Goal: Answer question/provide support: Share knowledge or assist other users

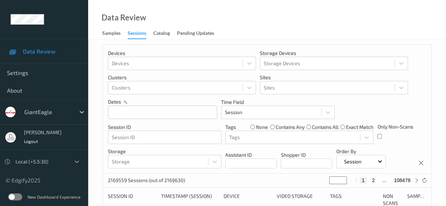
scroll to position [35, 0]
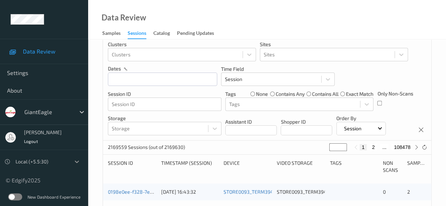
click at [78, 165] on div at bounding box center [77, 162] width 13 height 13
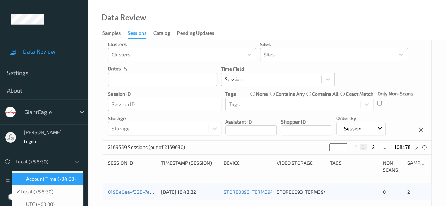
click at [54, 183] on span "Account Time (-04:00)" at bounding box center [51, 179] width 50 height 7
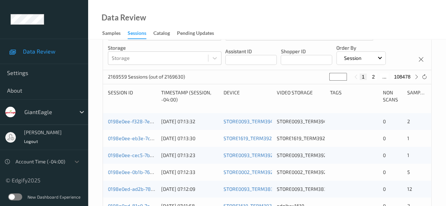
scroll to position [71, 0]
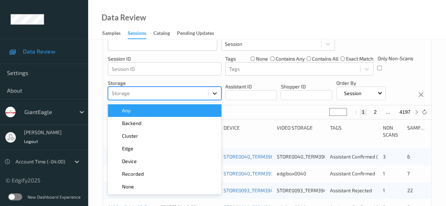
click at [215, 96] on icon at bounding box center [214, 93] width 7 height 7
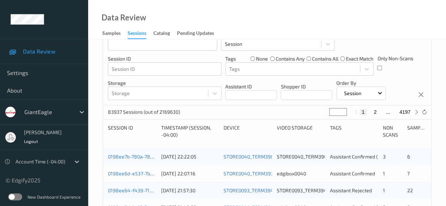
click at [242, 107] on div "83937 Sessions (out of 2169630) * 1 2 ... 4197" at bounding box center [267, 113] width 329 height 14
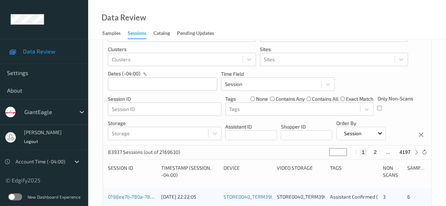
scroll to position [0, 0]
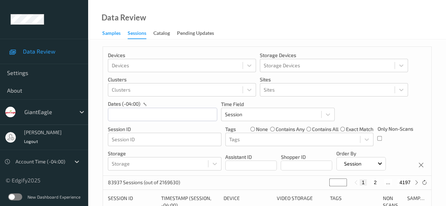
click at [114, 32] on div "Samples" at bounding box center [111, 34] width 18 height 9
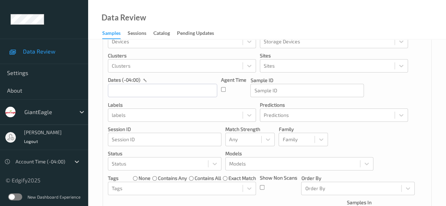
scroll to position [35, 0]
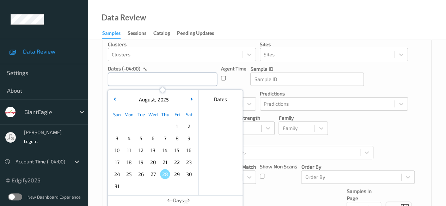
click at [154, 78] on input "text" at bounding box center [162, 79] width 109 height 13
click at [186, 162] on span "23" at bounding box center [189, 162] width 10 height 10
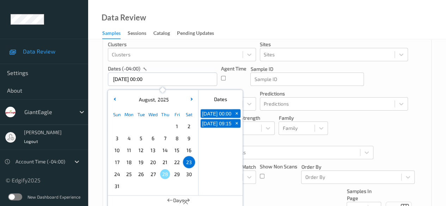
type input "[DATE] 00:00 -> [DATE] 23:59"
click at [210, 152] on div "[DATE] 00:00 + [DATE] 23:59 +" at bounding box center [221, 152] width 44 height 88
click at [240, 82] on div "Agent Time" at bounding box center [233, 75] width 25 height 21
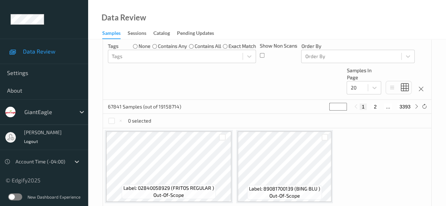
scroll to position [141, 0]
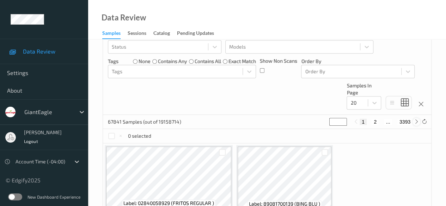
click at [418, 123] on icon at bounding box center [416, 121] width 5 height 5
type input "*"
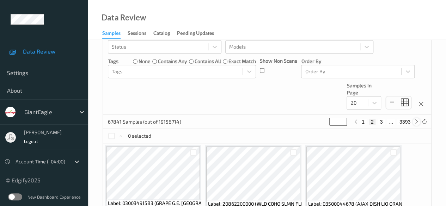
click at [415, 122] on icon at bounding box center [416, 121] width 5 height 5
type input "*"
click at [385, 123] on button "4" at bounding box center [385, 122] width 7 height 6
type input "*"
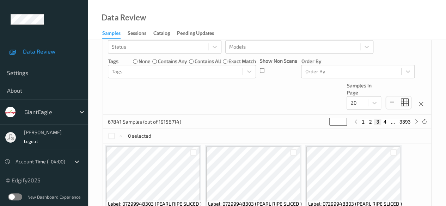
type input "*"
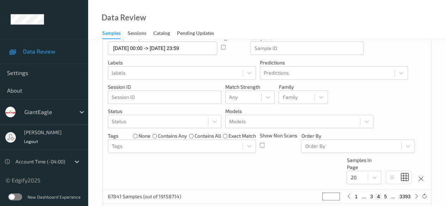
scroll to position [106, 0]
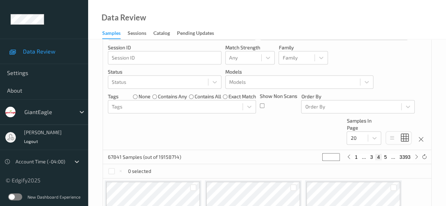
click at [386, 158] on button "5" at bounding box center [385, 157] width 7 height 6
type input "*"
click at [386, 156] on button "6" at bounding box center [385, 157] width 7 height 6
type input "*"
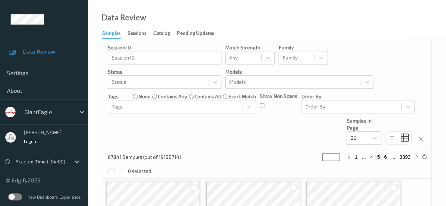
type input "*"
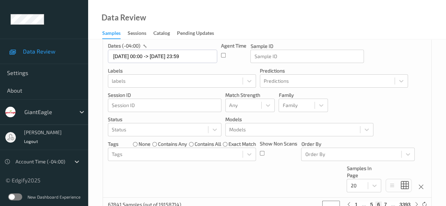
scroll to position [141, 0]
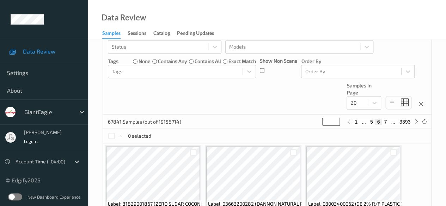
click at [385, 124] on button "7" at bounding box center [385, 122] width 7 height 6
type input "*"
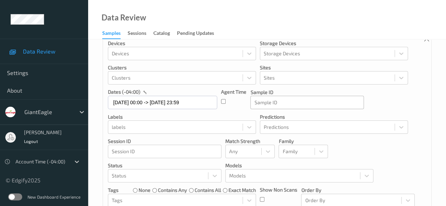
scroll to position [106, 0]
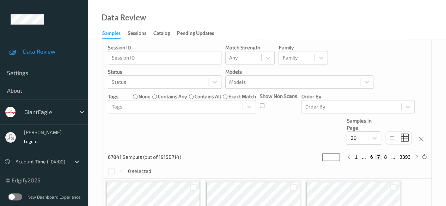
click at [386, 157] on button "8" at bounding box center [385, 157] width 7 height 6
type input "*"
click at [386, 158] on button "9" at bounding box center [385, 157] width 7 height 6
type input "*"
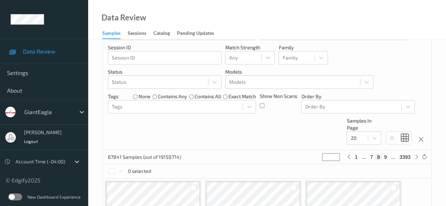
type input "*"
click at [385, 157] on button "10" at bounding box center [385, 157] width 10 height 6
type input "**"
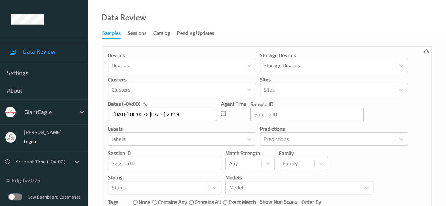
scroll to position [0, 0]
click at [133, 35] on div "Sessions" at bounding box center [137, 34] width 19 height 9
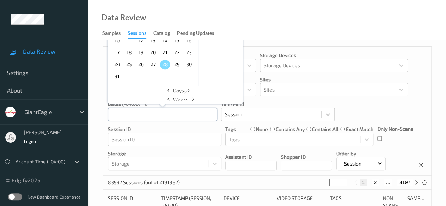
click at [140, 113] on input "text" at bounding box center [162, 114] width 109 height 13
click at [189, 54] on span "23" at bounding box center [189, 53] width 10 height 10
type input "[DATE] 00:00 -> [DATE] 23:59"
click at [218, 120] on div "Devices Devices Storage Devices Storage Devices Clusters Clusters Sites Sites d…" at bounding box center [267, 111] width 329 height 129
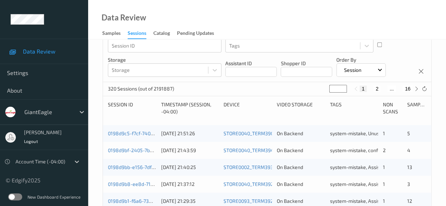
scroll to position [71, 0]
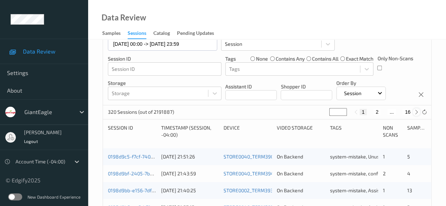
click at [415, 112] on icon at bounding box center [416, 112] width 5 height 5
type input "*"
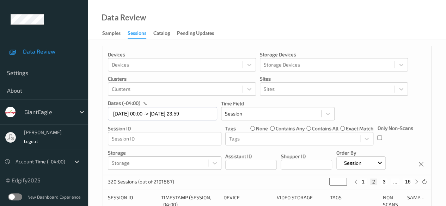
scroll to position [0, 0]
click at [416, 182] on icon at bounding box center [416, 182] width 5 height 5
type input "*"
click at [416, 184] on icon at bounding box center [416, 182] width 5 height 5
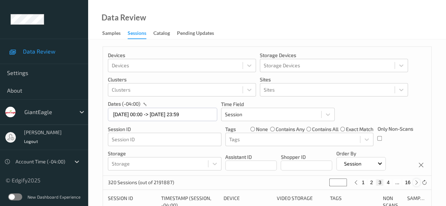
type input "*"
click at [416, 184] on icon at bounding box center [416, 182] width 5 height 5
type input "*"
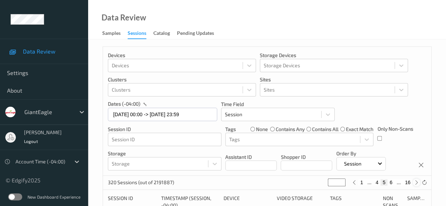
click at [416, 184] on icon at bounding box center [416, 182] width 5 height 5
type input "*"
click at [416, 184] on icon at bounding box center [416, 182] width 5 height 5
type input "*"
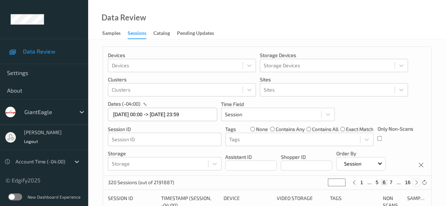
type input "*"
click at [416, 184] on icon at bounding box center [416, 182] width 5 height 5
type input "*"
click at [416, 184] on icon at bounding box center [416, 182] width 5 height 5
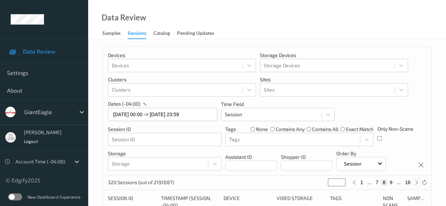
type input "*"
click at [416, 184] on icon at bounding box center [416, 182] width 5 height 5
type input "**"
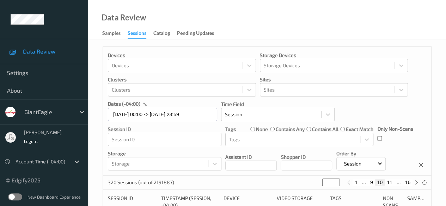
click at [383, 184] on button "10" at bounding box center [380, 183] width 10 height 6
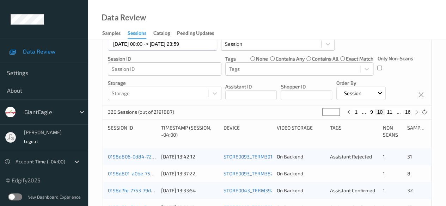
scroll to position [106, 0]
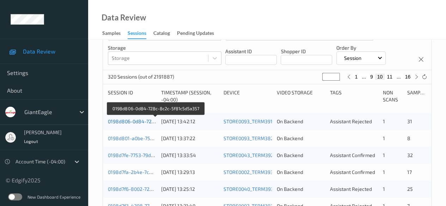
click at [127, 122] on link "0198d806-0d84-728c-8c2c-5f81c5d5a357" at bounding box center [156, 122] width 96 height 6
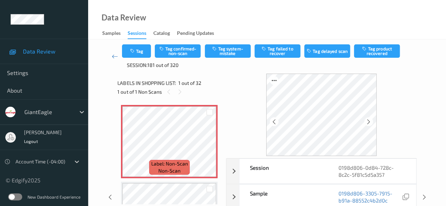
scroll to position [106, 0]
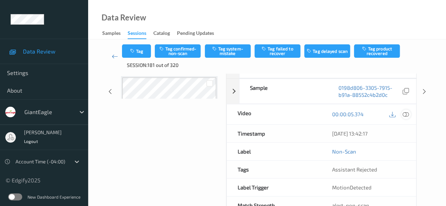
click at [405, 113] on icon at bounding box center [406, 114] width 6 height 6
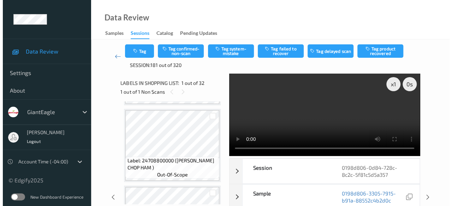
scroll to position [2080, 0]
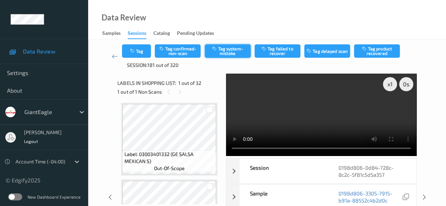
click at [233, 53] on button "Tag system-mistake" at bounding box center [228, 50] width 46 height 13
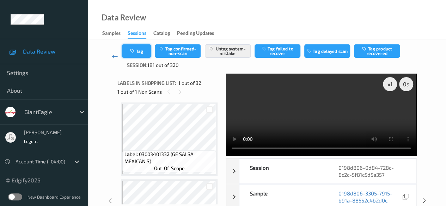
click at [136, 50] on icon "button" at bounding box center [133, 51] width 6 height 5
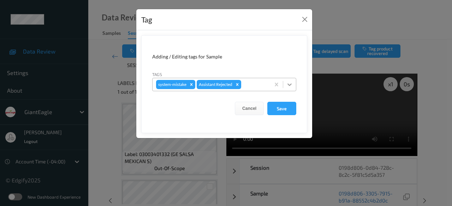
click at [289, 84] on icon at bounding box center [289, 85] width 4 height 2
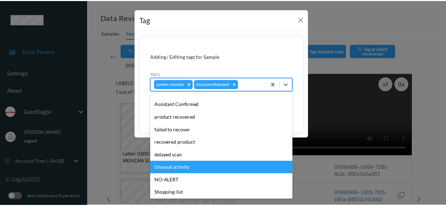
scroll to position [62, 0]
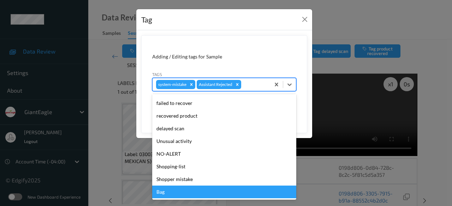
click at [167, 192] on div "Bag" at bounding box center [224, 192] width 144 height 13
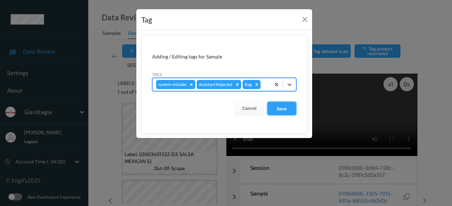
click at [281, 106] on button "Save" at bounding box center [281, 108] width 29 height 13
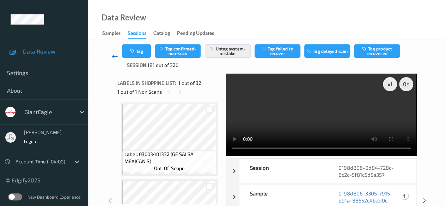
click at [115, 56] on icon at bounding box center [115, 56] width 6 height 7
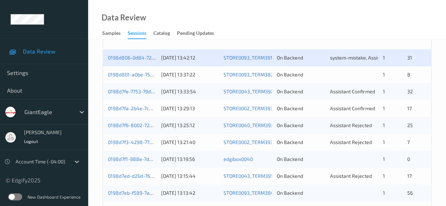
scroll to position [176, 0]
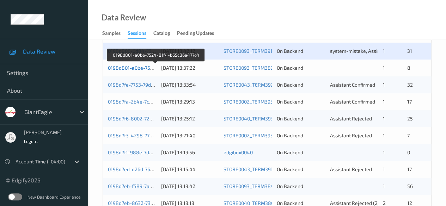
click at [117, 68] on link "0198d801-a0be-7524-81f4-b65c86a477c4" at bounding box center [156, 68] width 96 height 6
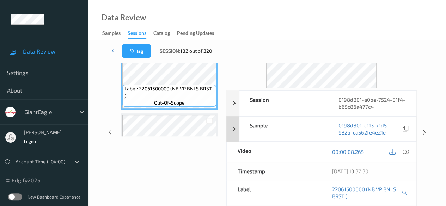
scroll to position [53, 0]
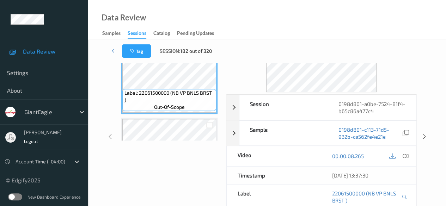
drag, startPoint x: 405, startPoint y: 154, endPoint x: 397, endPoint y: 154, distance: 7.8
click at [405, 154] on icon at bounding box center [406, 156] width 6 height 6
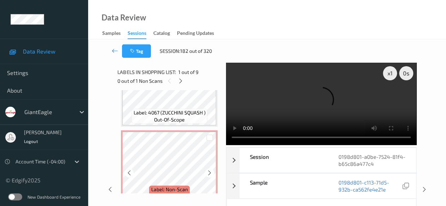
scroll to position [318, 0]
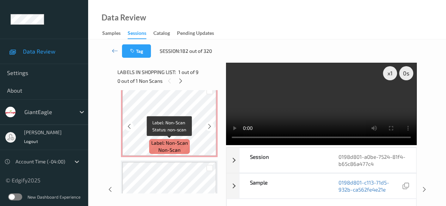
click at [180, 143] on span "Label: Non-Scan" at bounding box center [169, 143] width 37 height 7
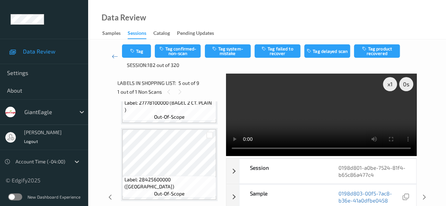
scroll to position [550, 0]
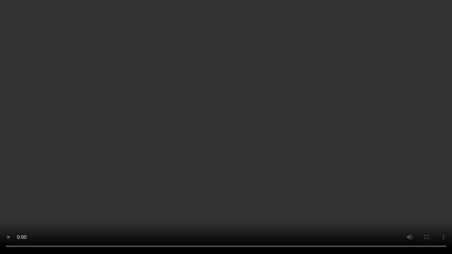
click at [170, 206] on video at bounding box center [226, 127] width 452 height 254
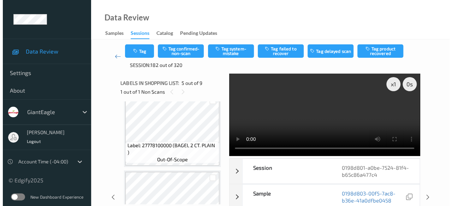
scroll to position [444, 0]
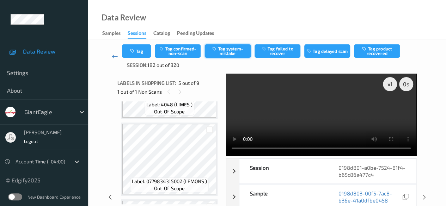
click at [236, 53] on button "Tag system-mistake" at bounding box center [228, 50] width 46 height 13
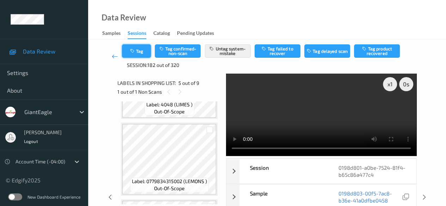
click at [140, 50] on button "Tag" at bounding box center [136, 50] width 29 height 13
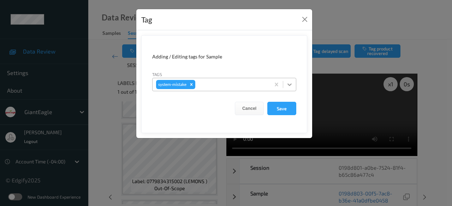
click at [292, 85] on icon at bounding box center [289, 84] width 7 height 7
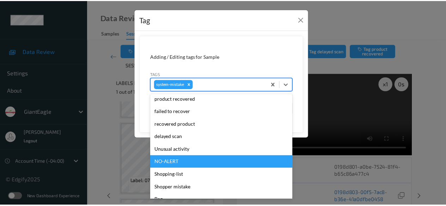
scroll to position [71, 0]
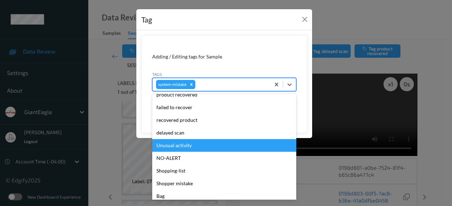
click at [196, 145] on div "Unusual activity" at bounding box center [224, 145] width 144 height 13
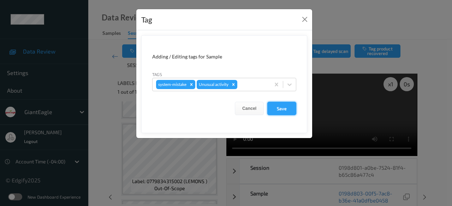
click at [284, 109] on button "Save" at bounding box center [281, 108] width 29 height 13
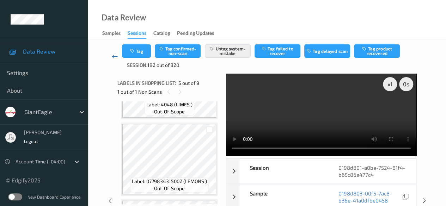
click at [114, 58] on icon at bounding box center [115, 56] width 6 height 7
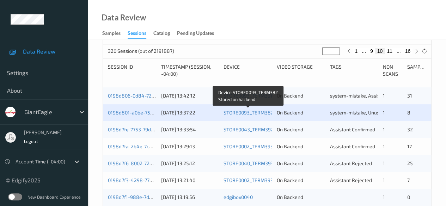
scroll to position [141, 0]
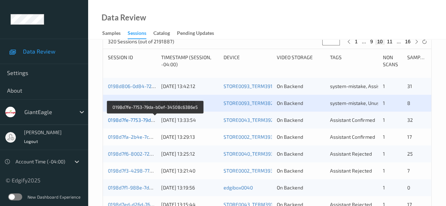
click at [135, 121] on link "0198d7fe-7753-79da-b0ef-34508c6386e5" at bounding box center [155, 120] width 95 height 6
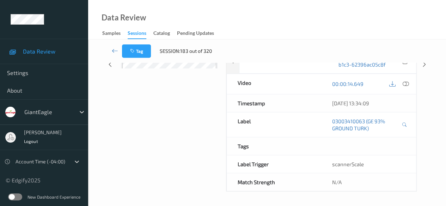
scroll to position [124, 0]
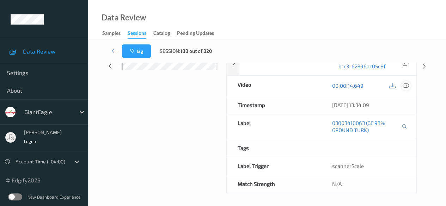
click at [407, 85] on icon at bounding box center [406, 86] width 6 height 6
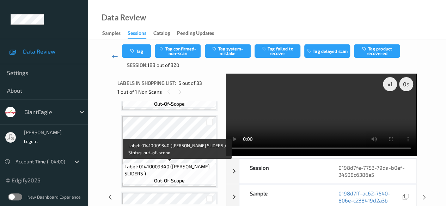
scroll to position [529, 0]
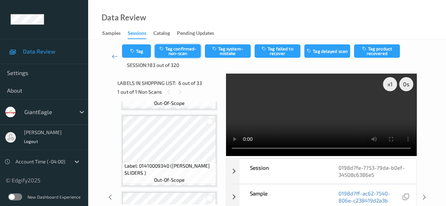
click at [178, 50] on button "Tag confirmed-non-scan" at bounding box center [178, 50] width 46 height 13
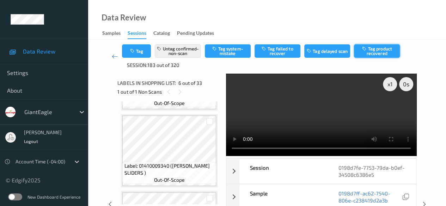
click at [375, 53] on button "Tag product recovered" at bounding box center [377, 50] width 46 height 13
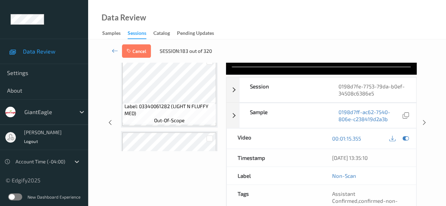
scroll to position [35, 0]
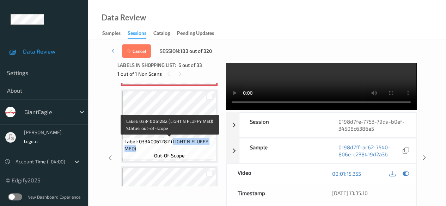
drag, startPoint x: 172, startPoint y: 143, endPoint x: 211, endPoint y: 146, distance: 39.0
click at [211, 146] on span "Label: 03340061282 (LIGHT N FLUFFY MED)" at bounding box center [170, 145] width 90 height 14
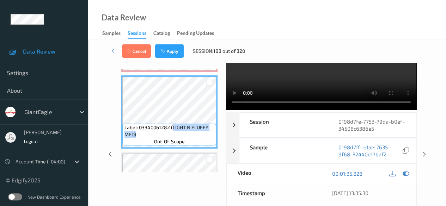
copy span "LIGHT N FLUFFY MED)"
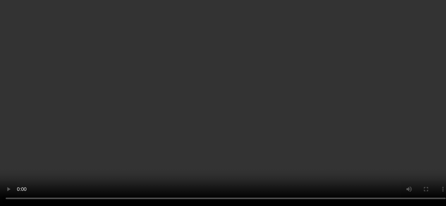
scroll to position [318, 0]
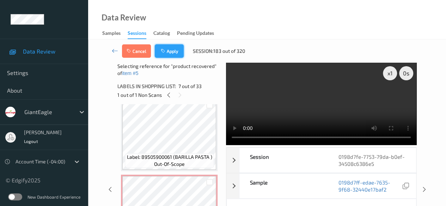
click at [169, 53] on button "Apply" at bounding box center [169, 50] width 29 height 13
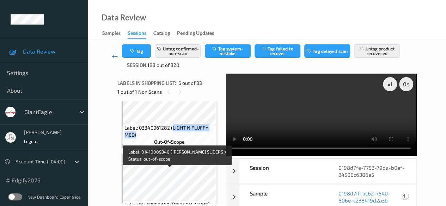
scroll to position [452, 0]
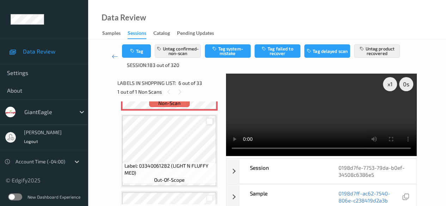
click at [210, 123] on div at bounding box center [209, 121] width 7 height 7
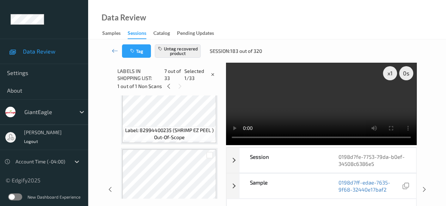
scroll to position [71, 0]
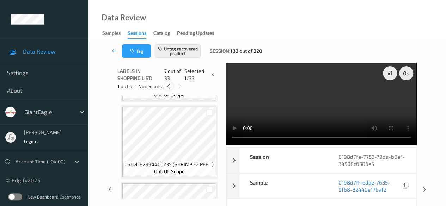
click at [169, 87] on icon at bounding box center [169, 86] width 6 height 6
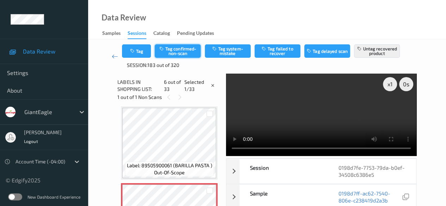
click at [181, 54] on button "Tag confirmed-non-scan" at bounding box center [178, 50] width 46 height 13
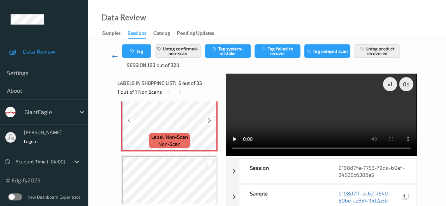
scroll to position [417, 0]
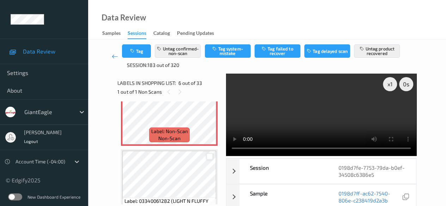
click at [209, 158] on div at bounding box center [209, 157] width 7 height 7
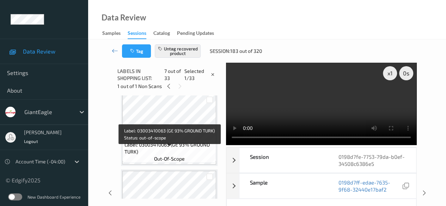
scroll to position [0, 0]
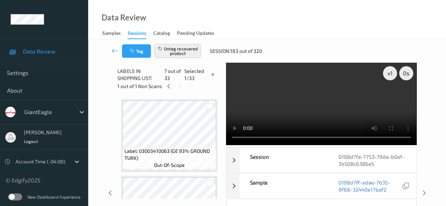
click at [176, 52] on button "Untag recovered product" at bounding box center [178, 50] width 46 height 13
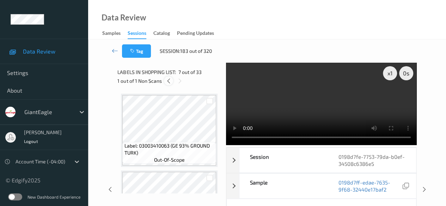
click at [167, 82] on icon at bounding box center [169, 81] width 6 height 6
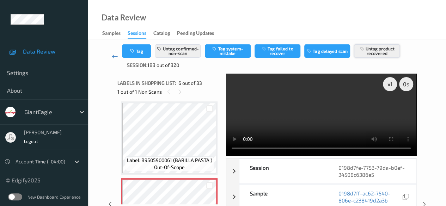
click at [383, 52] on button "Untag product recovered" at bounding box center [377, 50] width 46 height 13
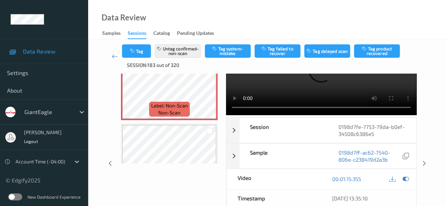
scroll to position [417, 0]
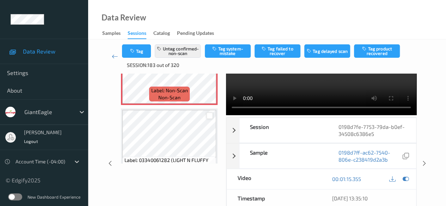
click at [211, 116] on div at bounding box center [209, 116] width 7 height 7
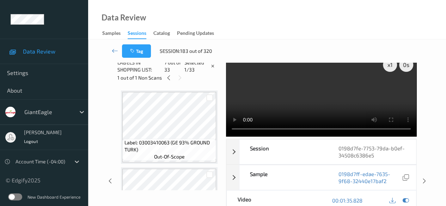
scroll to position [0, 0]
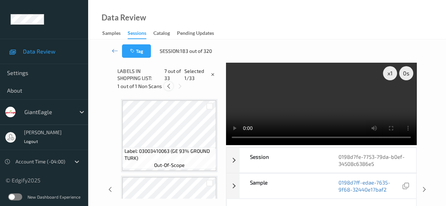
click at [167, 86] on icon at bounding box center [169, 86] width 6 height 6
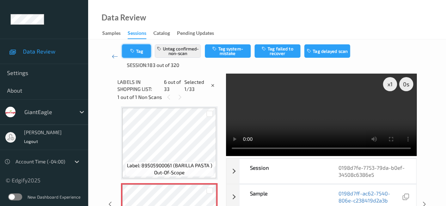
click at [147, 54] on button "Tag" at bounding box center [136, 50] width 29 height 13
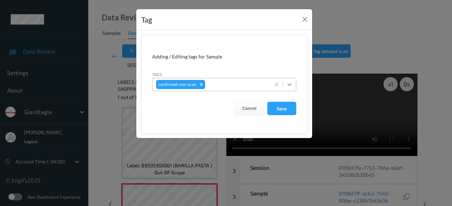
click at [289, 84] on icon at bounding box center [289, 84] width 7 height 7
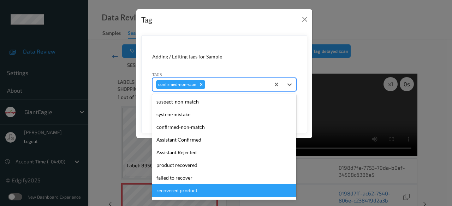
click at [192, 192] on div "recovered product" at bounding box center [224, 191] width 144 height 13
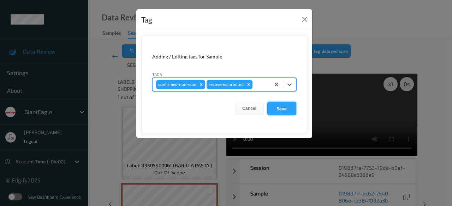
click at [286, 113] on button "Save" at bounding box center [281, 108] width 29 height 13
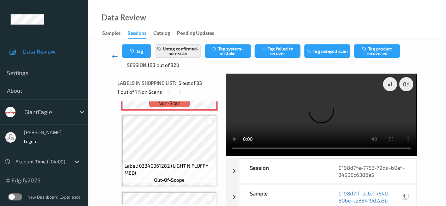
scroll to position [452, 0]
click at [380, 52] on button "Tag product recovered" at bounding box center [377, 50] width 46 height 13
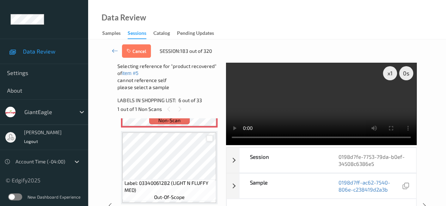
click at [210, 139] on div at bounding box center [209, 139] width 7 height 7
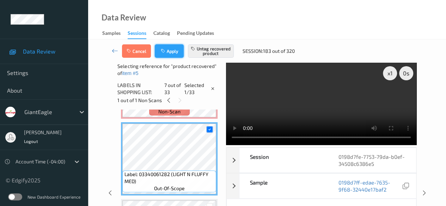
click at [175, 48] on button "Apply" at bounding box center [169, 50] width 29 height 13
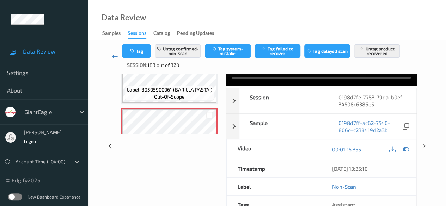
scroll to position [0, 0]
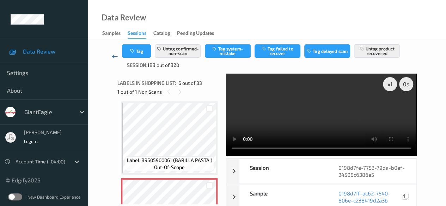
click at [115, 56] on icon at bounding box center [115, 56] width 6 height 7
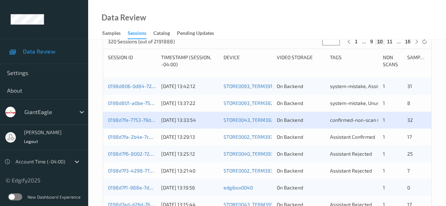
scroll to position [176, 0]
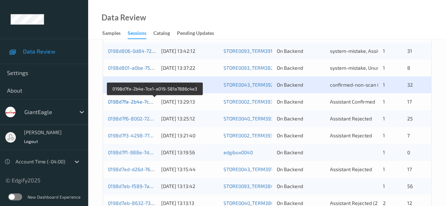
click at [125, 103] on link "0198d7fa-2b4e-7ce1-a019-581a7886c4e3" at bounding box center [155, 102] width 95 height 6
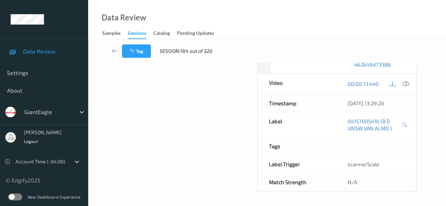
scroll to position [138, 0]
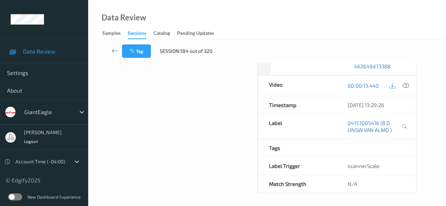
click at [113, 51] on icon at bounding box center [115, 50] width 6 height 7
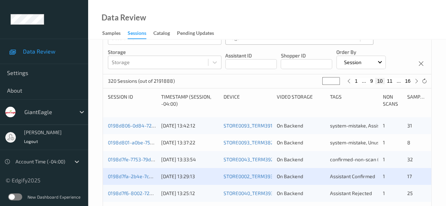
scroll to position [141, 0]
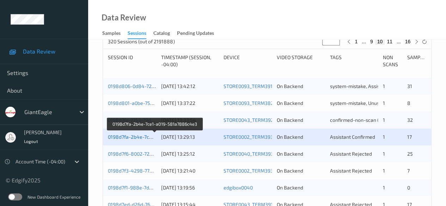
click at [134, 137] on link "0198d7fa-2b4e-7ce1-a019-581a7886c4e3" at bounding box center [155, 137] width 95 height 6
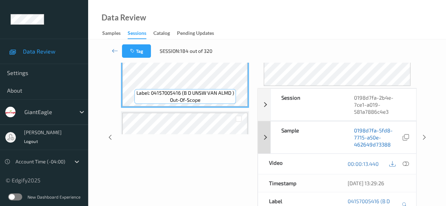
scroll to position [71, 0]
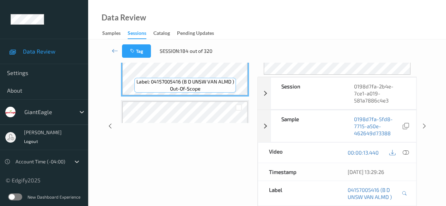
drag, startPoint x: 404, startPoint y: 150, endPoint x: 390, endPoint y: 149, distance: 14.8
click at [404, 150] on icon at bounding box center [406, 153] width 6 height 6
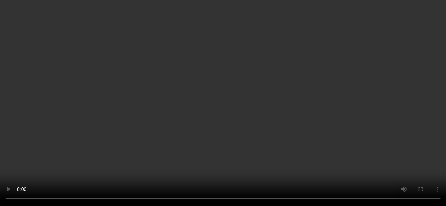
scroll to position [1165, 0]
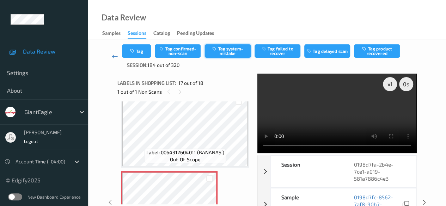
click at [228, 50] on button "Tag system-mistake" at bounding box center [228, 50] width 46 height 13
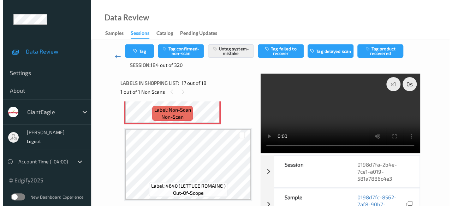
scroll to position [1242, 0]
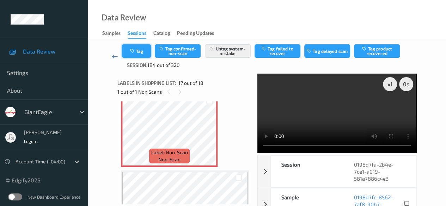
click at [139, 53] on button "Tag" at bounding box center [136, 50] width 29 height 13
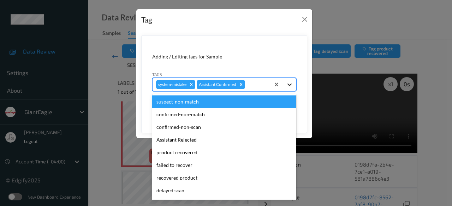
click at [291, 84] on icon at bounding box center [289, 85] width 4 height 2
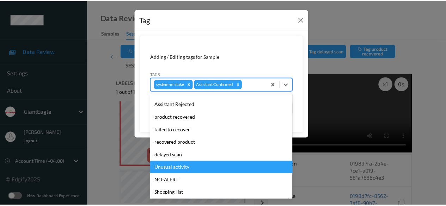
scroll to position [62, 0]
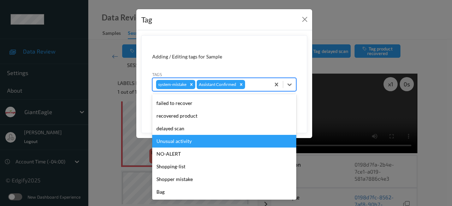
click at [192, 140] on div "Unusual activity" at bounding box center [224, 141] width 144 height 13
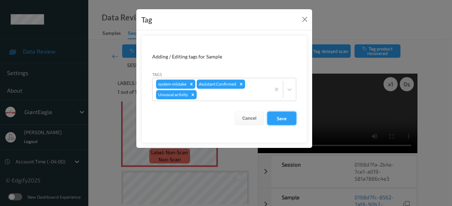
click at [274, 118] on button "Save" at bounding box center [281, 118] width 29 height 13
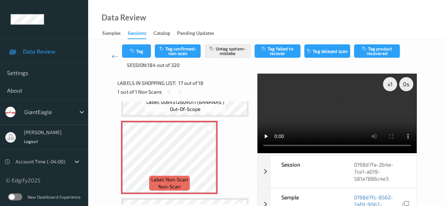
scroll to position [1242, 0]
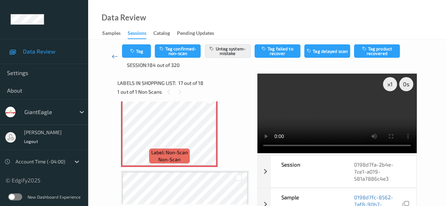
click at [114, 56] on icon at bounding box center [115, 56] width 6 height 7
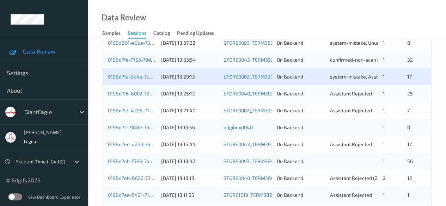
scroll to position [212, 0]
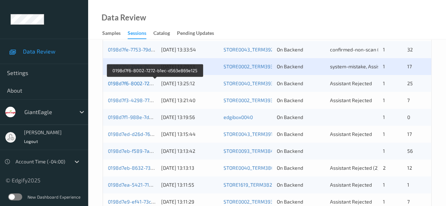
click at [127, 83] on link "0198d7f6-8002-7272-b1ec-d563e869e125" at bounding box center [155, 83] width 95 height 6
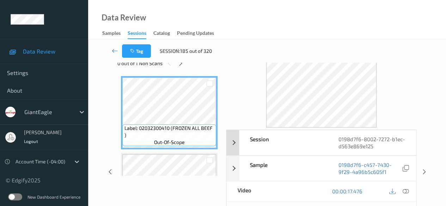
scroll to position [88, 0]
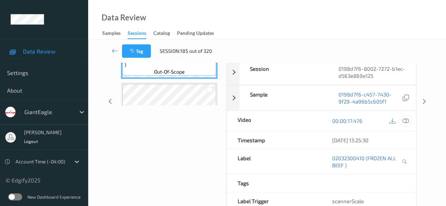
click at [407, 122] on icon at bounding box center [406, 121] width 6 height 6
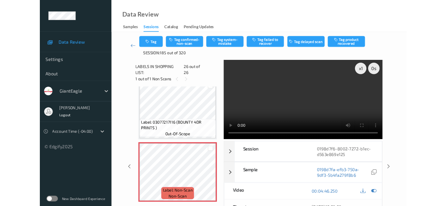
scroll to position [1858, 0]
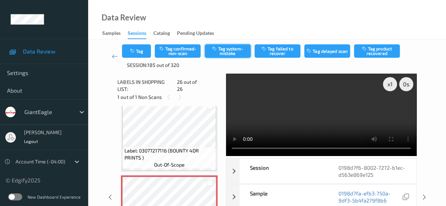
click at [223, 52] on button "Tag system-mistake" at bounding box center [228, 50] width 46 height 13
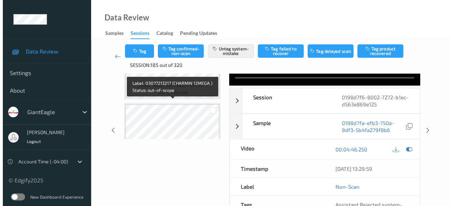
scroll to position [1653, 0]
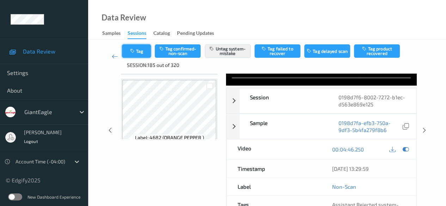
click at [140, 53] on button "Tag" at bounding box center [136, 50] width 29 height 13
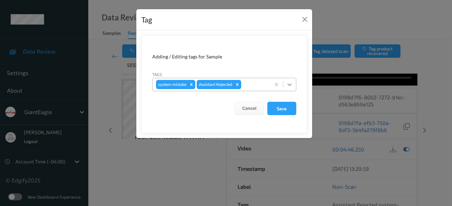
click at [287, 84] on icon at bounding box center [289, 84] width 7 height 7
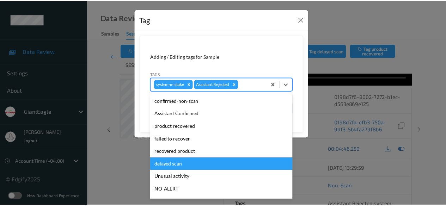
scroll to position [35, 0]
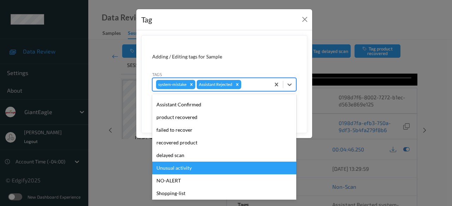
click at [201, 167] on div "Unusual activity" at bounding box center [224, 168] width 144 height 13
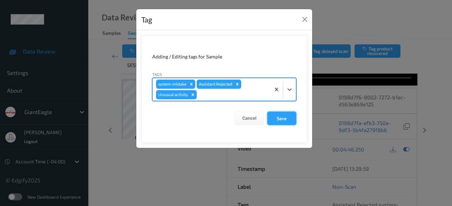
click at [286, 116] on button "Save" at bounding box center [281, 118] width 29 height 13
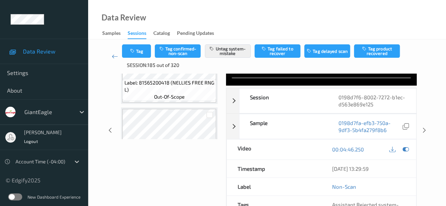
scroll to position [0, 0]
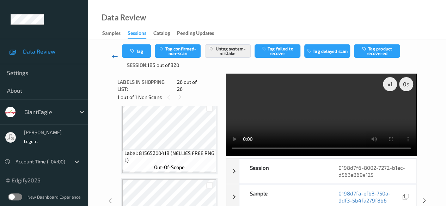
click at [112, 58] on icon at bounding box center [115, 56] width 6 height 7
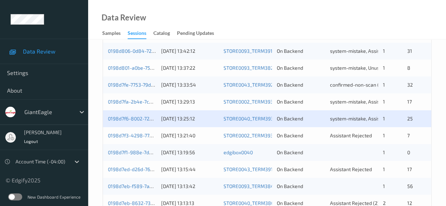
scroll to position [212, 0]
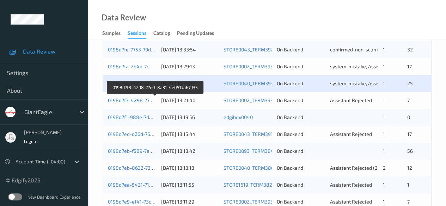
click at [128, 99] on link "0198d7f3-4298-77e0-8a31-4e0517a67935" at bounding box center [155, 100] width 95 height 6
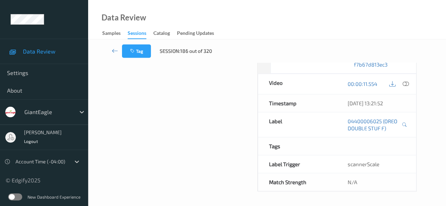
scroll to position [145, 0]
click at [404, 81] on icon at bounding box center [406, 84] width 6 height 6
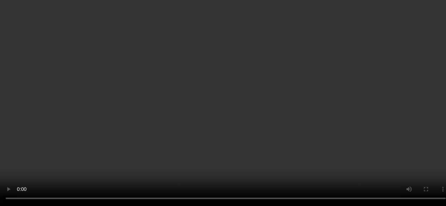
scroll to position [176, 0]
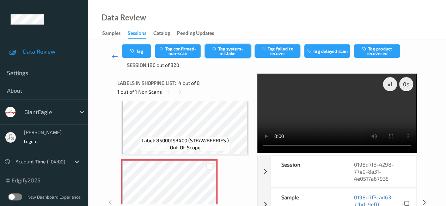
click at [229, 53] on button "Tag system-mistake" at bounding box center [228, 50] width 46 height 13
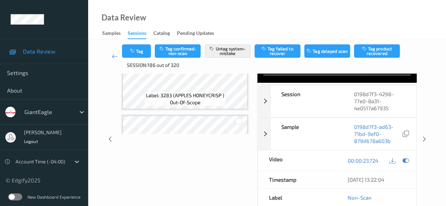
scroll to position [516, 0]
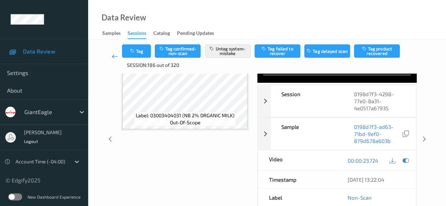
click at [115, 56] on icon at bounding box center [115, 56] width 6 height 7
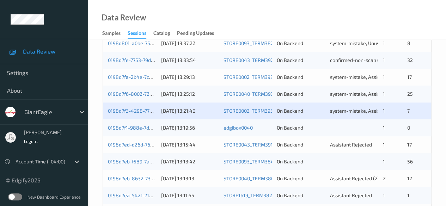
scroll to position [212, 0]
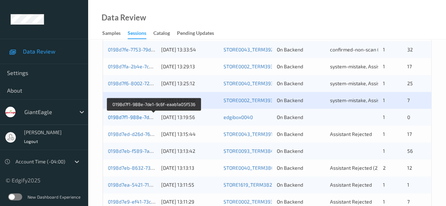
click at [125, 118] on link "0198d7f1-988e-7de1-9c6f-eaab1a05f536" at bounding box center [154, 117] width 92 height 6
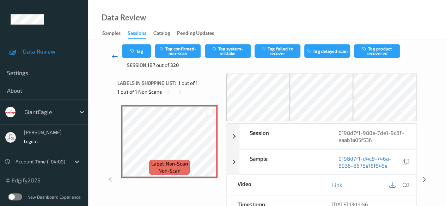
click at [115, 59] on icon at bounding box center [115, 56] width 6 height 7
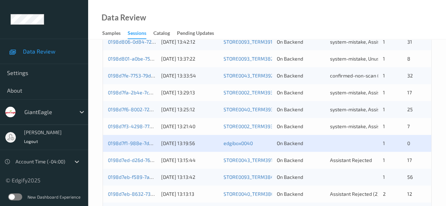
scroll to position [247, 0]
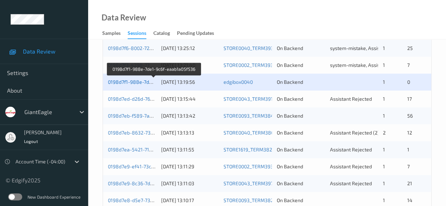
click at [134, 83] on link "0198d7f1-988e-7de1-9c6f-eaab1a05f536" at bounding box center [154, 82] width 92 height 6
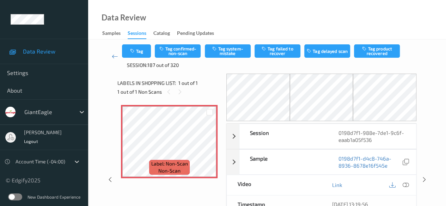
click at [408, 185] on icon at bounding box center [406, 185] width 6 height 6
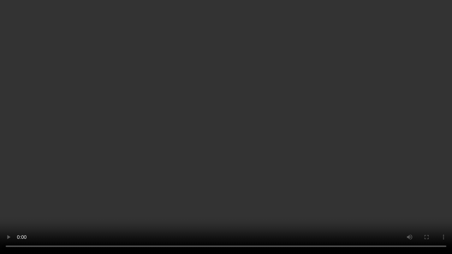
click at [380, 191] on video at bounding box center [226, 127] width 452 height 254
click at [368, 206] on video at bounding box center [226, 127] width 452 height 254
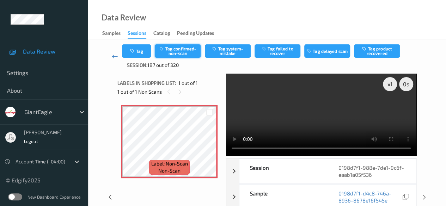
click at [172, 50] on button "Tag confirmed-non-scan" at bounding box center [178, 50] width 46 height 13
click at [112, 56] on icon at bounding box center [115, 56] width 6 height 7
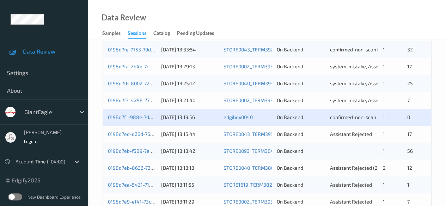
scroll to position [247, 0]
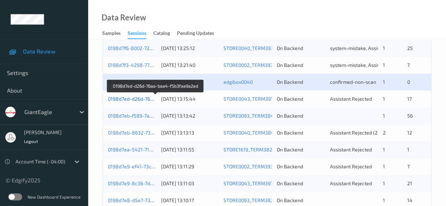
click at [132, 100] on link "0198d7ed-d26d-76aa-baa4-f5b3faa9a2ed" at bounding box center [156, 99] width 96 height 6
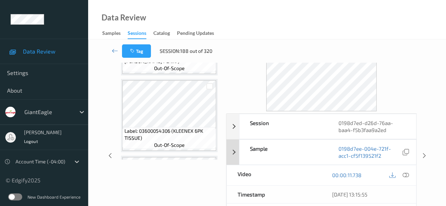
scroll to position [71, 0]
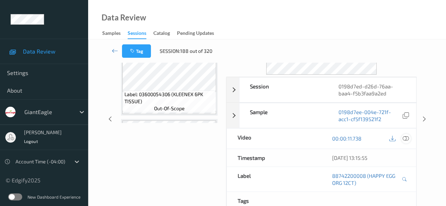
click at [407, 136] on icon at bounding box center [406, 139] width 6 height 6
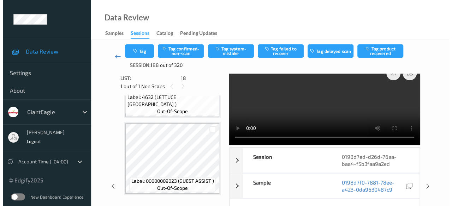
scroll to position [0, 0]
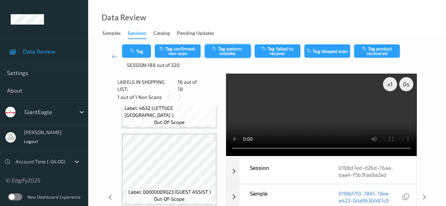
click at [227, 52] on button "Tag system-mistake" at bounding box center [228, 50] width 46 height 13
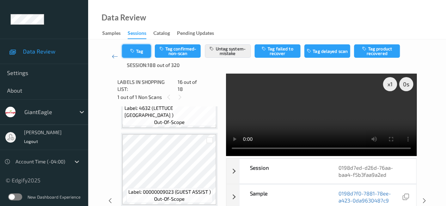
click at [139, 55] on button "Tag" at bounding box center [136, 50] width 29 height 13
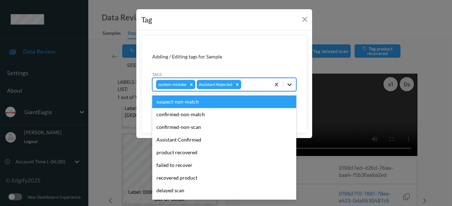
click at [292, 87] on icon at bounding box center [289, 84] width 7 height 7
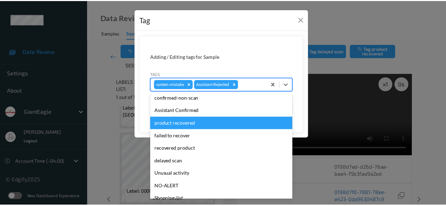
scroll to position [62, 0]
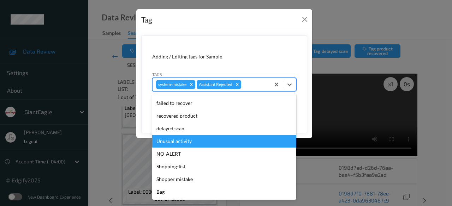
click at [188, 142] on div "Unusual activity" at bounding box center [224, 141] width 144 height 13
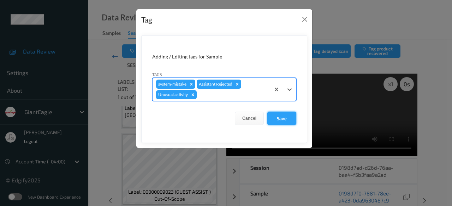
click at [282, 118] on button "Save" at bounding box center [281, 118] width 29 height 13
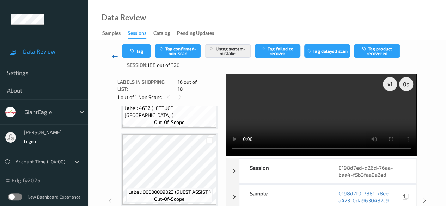
click at [115, 57] on icon at bounding box center [115, 56] width 6 height 7
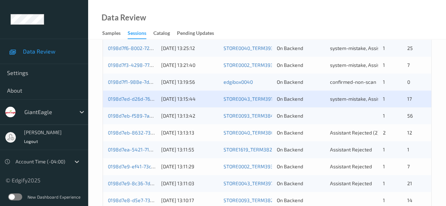
scroll to position [247, 0]
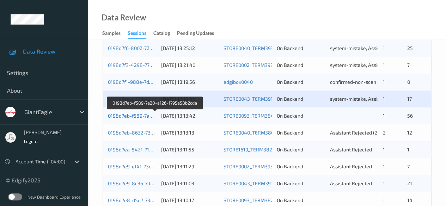
click at [126, 115] on link "0198d7eb-f589-7a20-a126-1795a58b2cda" at bounding box center [155, 116] width 95 height 6
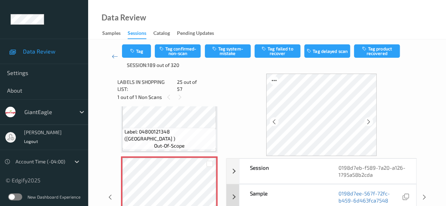
scroll to position [106, 0]
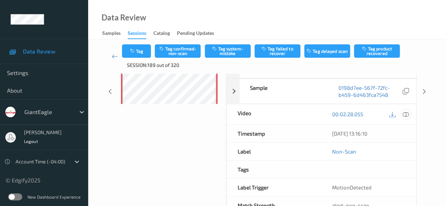
click at [409, 115] on icon at bounding box center [406, 114] width 6 height 6
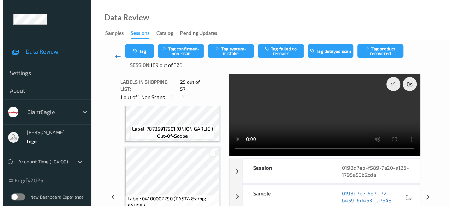
scroll to position [2733, 0]
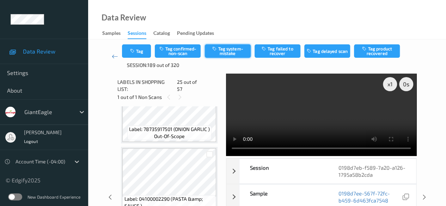
click at [236, 52] on button "Tag system-mistake" at bounding box center [228, 50] width 46 height 13
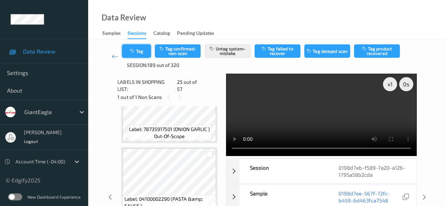
click at [144, 51] on button "Tag" at bounding box center [136, 50] width 29 height 13
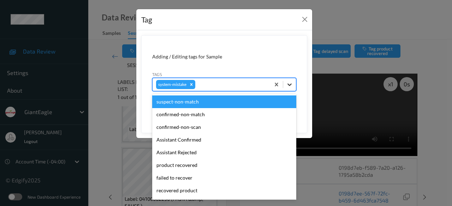
click at [289, 83] on icon at bounding box center [289, 84] width 7 height 7
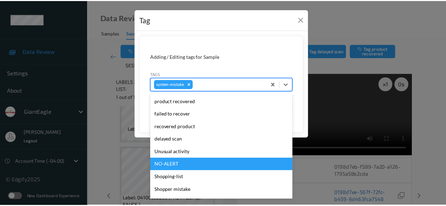
scroll to position [71, 0]
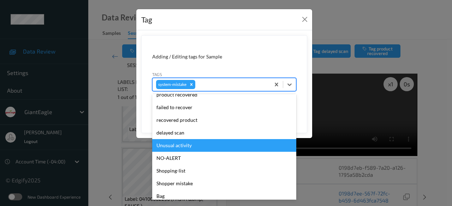
click at [193, 144] on div "Unusual activity" at bounding box center [224, 145] width 144 height 13
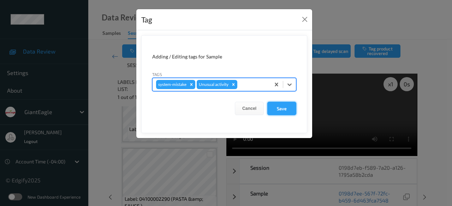
click at [286, 109] on button "Save" at bounding box center [281, 108] width 29 height 13
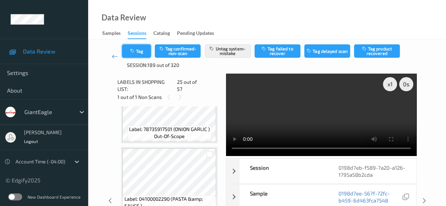
click at [138, 50] on button "Tag" at bounding box center [136, 50] width 29 height 13
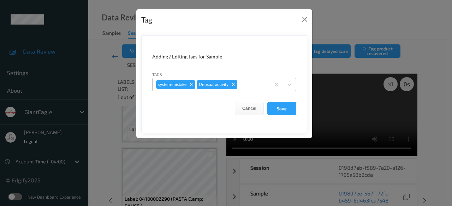
click at [235, 86] on icon "Remove Unusual activity" at bounding box center [233, 84] width 5 height 5
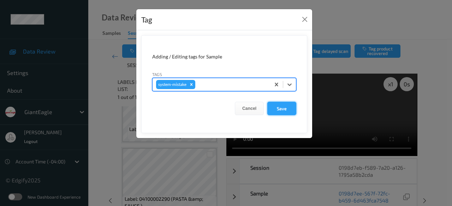
click at [281, 109] on button "Save" at bounding box center [281, 108] width 29 height 13
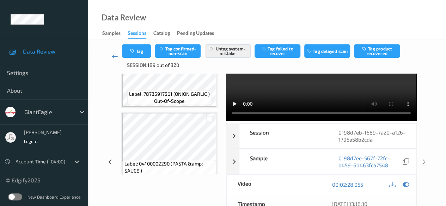
scroll to position [0, 0]
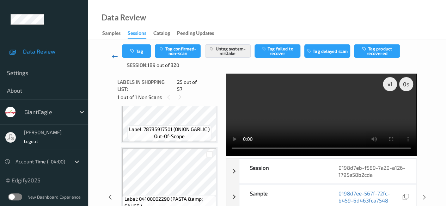
click at [115, 55] on icon at bounding box center [115, 56] width 6 height 7
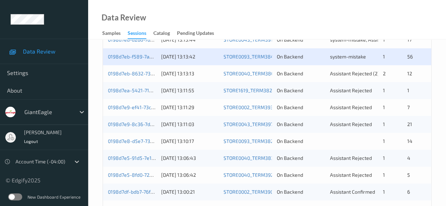
scroll to position [318, 0]
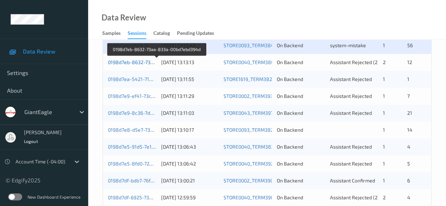
click at [125, 62] on link "0198d7eb-8632-73aa-833a-00bd7ebd394d" at bounding box center [157, 62] width 98 height 6
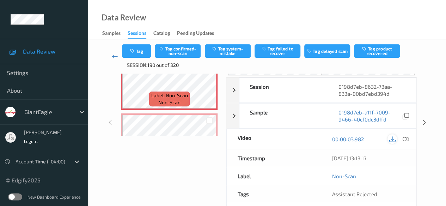
scroll to position [71, 0]
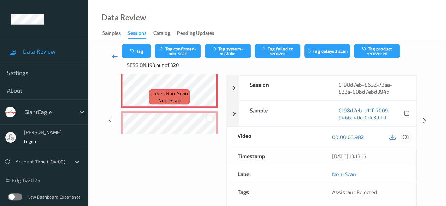
click at [407, 137] on icon at bounding box center [406, 137] width 6 height 6
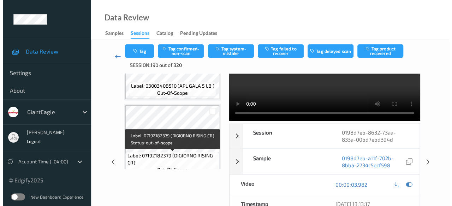
scroll to position [882, 0]
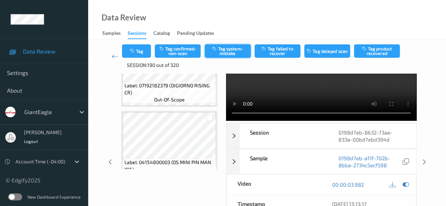
click at [235, 54] on button "Tag system-mistake" at bounding box center [228, 50] width 46 height 13
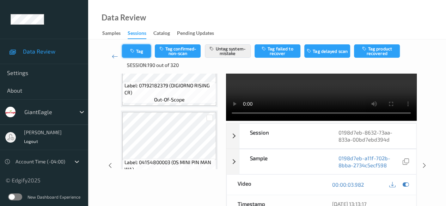
click at [140, 50] on button "Tag" at bounding box center [136, 50] width 29 height 13
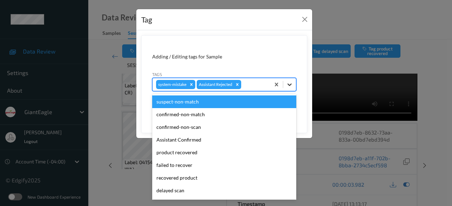
click at [291, 84] on icon at bounding box center [289, 85] width 4 height 2
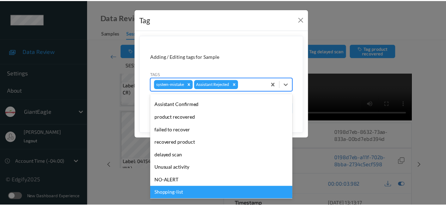
scroll to position [62, 0]
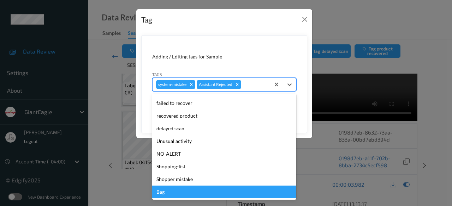
click at [170, 194] on div "Bag" at bounding box center [224, 192] width 144 height 13
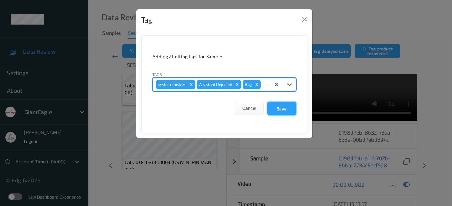
click at [288, 110] on button "Save" at bounding box center [281, 108] width 29 height 13
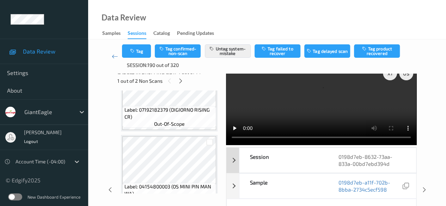
scroll to position [0, 0]
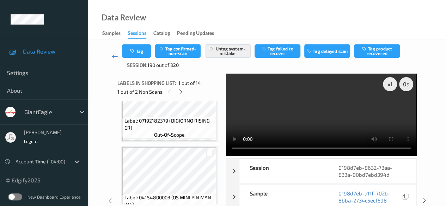
click at [240, 113] on video at bounding box center [321, 115] width 191 height 83
click at [231, 54] on button "Untag system-mistake" at bounding box center [228, 50] width 46 height 13
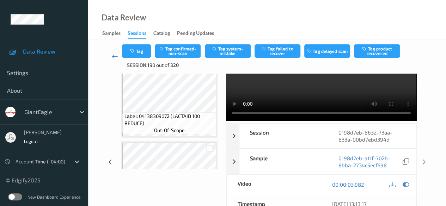
scroll to position [130, 0]
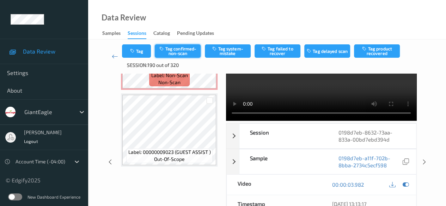
click at [181, 51] on button "Tag confirmed-non-scan" at bounding box center [178, 50] width 46 height 13
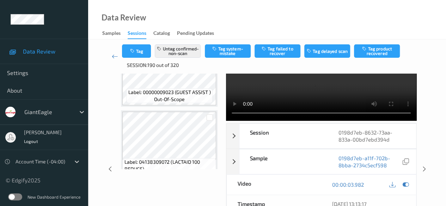
scroll to position [201, 0]
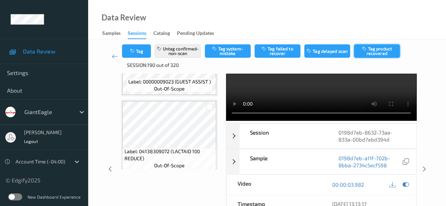
click at [375, 50] on button "Tag product recovered" at bounding box center [377, 50] width 46 height 13
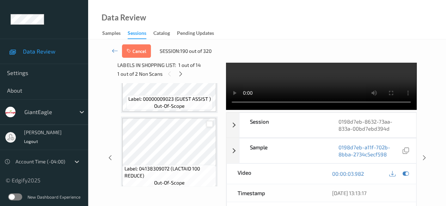
click at [208, 124] on div at bounding box center [209, 124] width 7 height 7
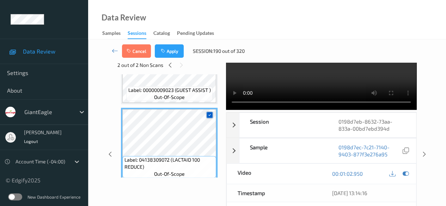
scroll to position [166, 0]
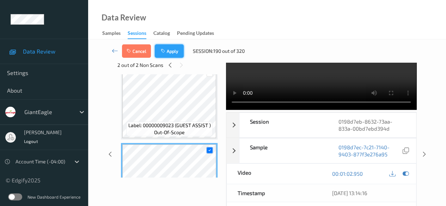
click at [174, 50] on button "Apply" at bounding box center [169, 50] width 29 height 13
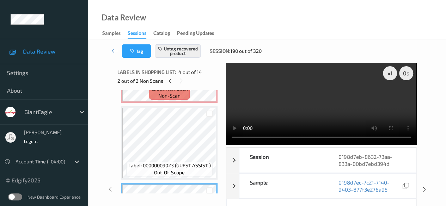
scroll to position [35, 0]
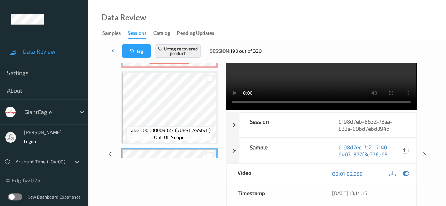
click at [109, 51] on link at bounding box center [115, 50] width 14 height 13
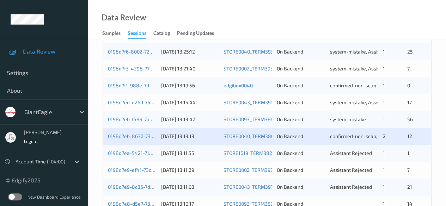
scroll to position [282, 0]
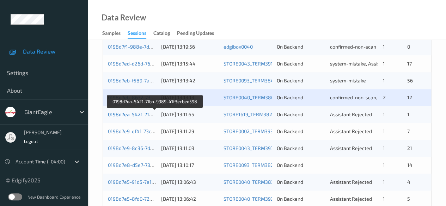
click at [126, 115] on link "0198d7ea-5421-71ba-9989-41f3ecbee598" at bounding box center [155, 115] width 95 height 6
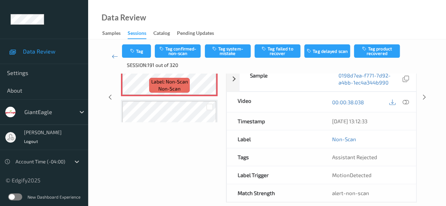
scroll to position [91, 0]
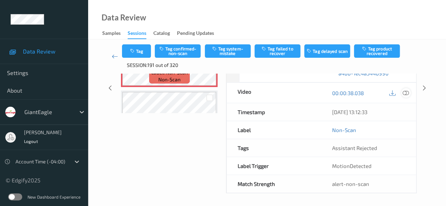
click at [405, 92] on icon at bounding box center [406, 93] width 6 height 6
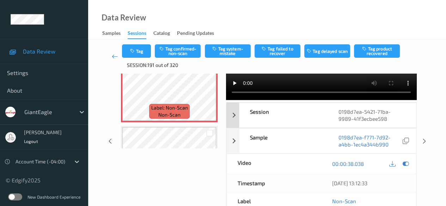
scroll to position [0, 0]
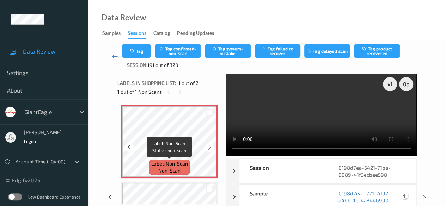
click at [167, 167] on span "Label: Non-Scan" at bounding box center [169, 164] width 37 height 7
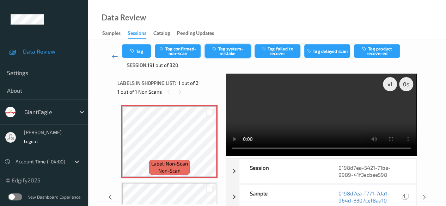
click at [225, 50] on button "Tag system-mistake" at bounding box center [228, 50] width 46 height 13
click at [115, 57] on icon at bounding box center [115, 56] width 6 height 7
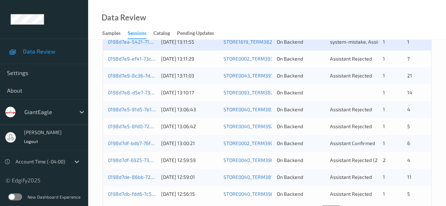
scroll to position [344, 0]
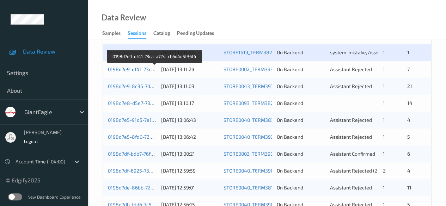
click at [138, 70] on link "0198d7e9-ef41-73ca-a724-cb6d4e5f36f4" at bounding box center [155, 69] width 94 height 6
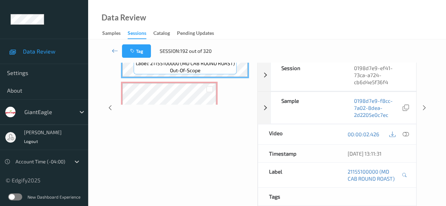
scroll to position [67, 0]
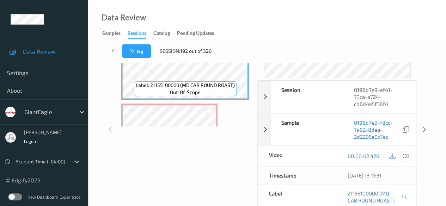
click at [405, 157] on icon at bounding box center [406, 156] width 6 height 6
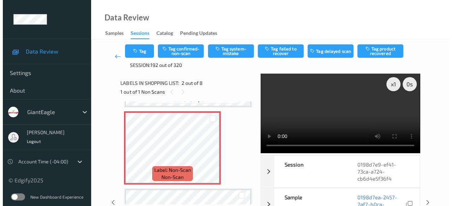
scroll to position [0, 0]
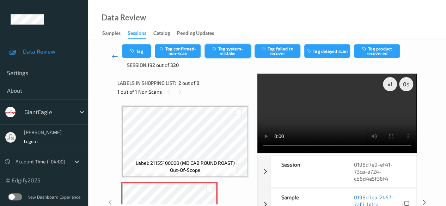
click at [234, 54] on button "Tag system-mistake" at bounding box center [228, 50] width 46 height 13
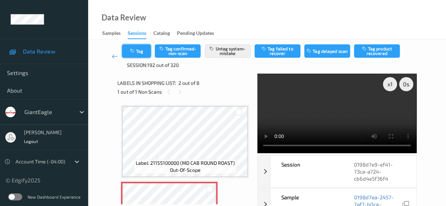
click at [146, 54] on button "Tag" at bounding box center [136, 50] width 29 height 13
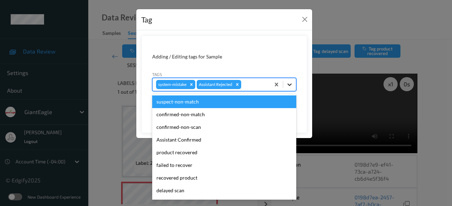
click at [292, 85] on icon at bounding box center [289, 84] width 7 height 7
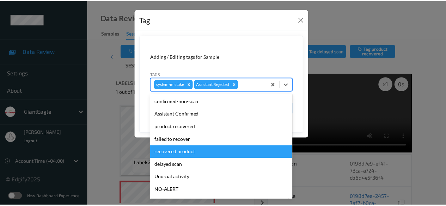
scroll to position [35, 0]
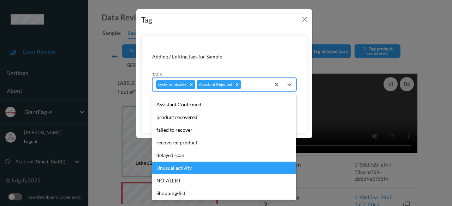
click at [222, 171] on div "Unusual activity" at bounding box center [224, 168] width 144 height 13
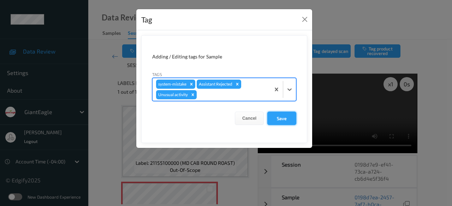
click at [285, 118] on button "Save" at bounding box center [281, 118] width 29 height 13
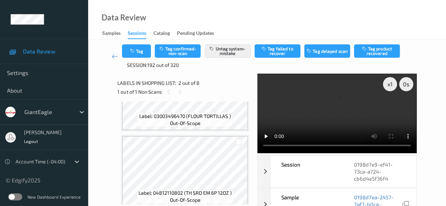
scroll to position [516, 0]
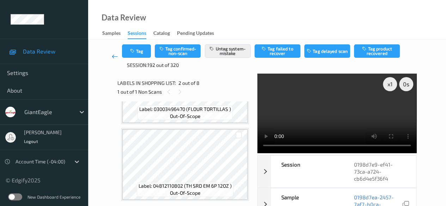
click at [113, 57] on icon at bounding box center [115, 56] width 6 height 7
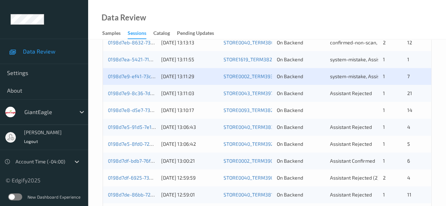
scroll to position [353, 0]
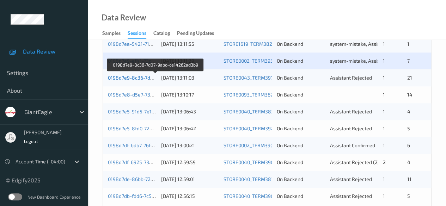
click at [135, 79] on link "0198d7e9-8c36-7d07-9abc-ce14262ad3b9" at bounding box center [156, 78] width 96 height 6
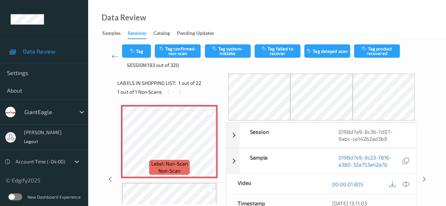
drag, startPoint x: 408, startPoint y: 183, endPoint x: 397, endPoint y: 187, distance: 11.2
click at [408, 183] on icon at bounding box center [406, 184] width 6 height 6
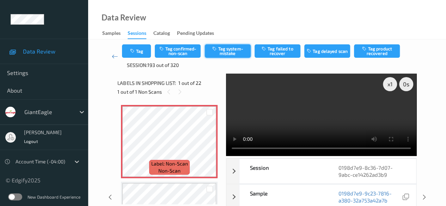
click at [227, 50] on button "Tag system-mistake" at bounding box center [228, 50] width 46 height 13
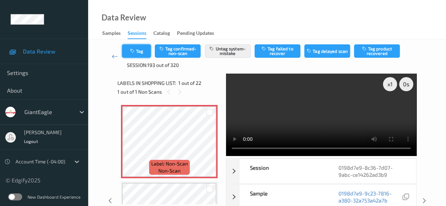
click at [142, 52] on button "Tag" at bounding box center [136, 50] width 29 height 13
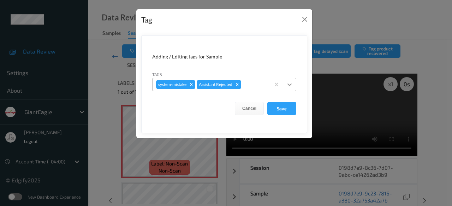
click at [290, 85] on icon at bounding box center [289, 85] width 4 height 2
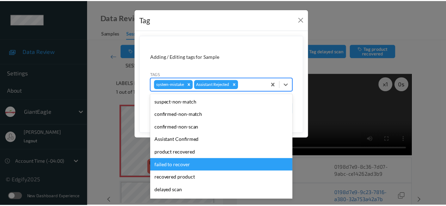
scroll to position [62, 0]
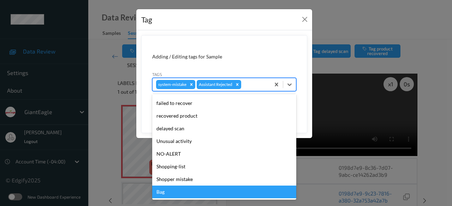
click at [174, 190] on div "Bag" at bounding box center [224, 192] width 144 height 13
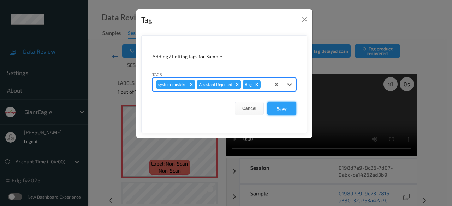
click at [280, 111] on button "Save" at bounding box center [281, 108] width 29 height 13
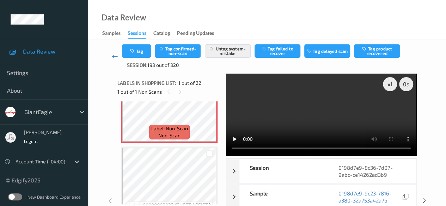
scroll to position [0, 0]
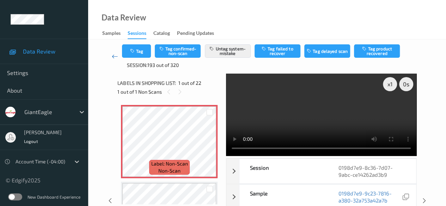
click at [115, 58] on icon at bounding box center [115, 56] width 6 height 7
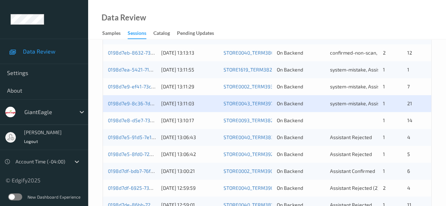
scroll to position [380, 0]
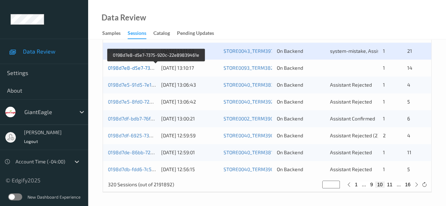
click at [134, 68] on link "0198d7e8-d5e7-7375-920c-22e89839461e" at bounding box center [156, 68] width 97 height 6
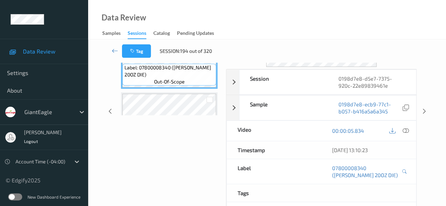
scroll to position [18, 0]
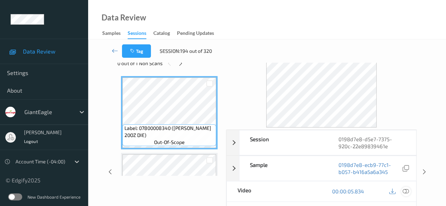
click at [409, 192] on icon at bounding box center [406, 191] width 6 height 6
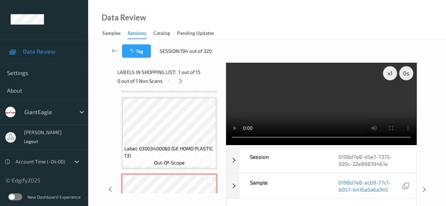
scroll to position [565, 0]
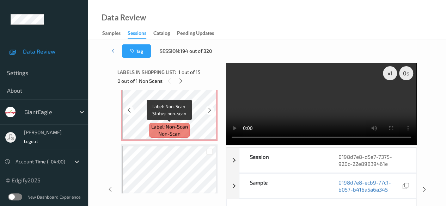
click at [184, 130] on span "Label: Non-Scan" at bounding box center [169, 127] width 37 height 7
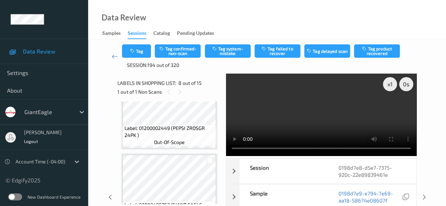
scroll to position [984, 0]
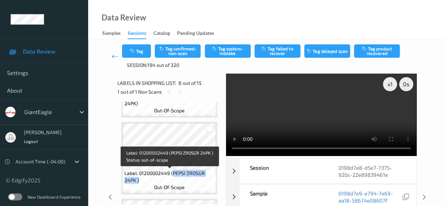
drag, startPoint x: 174, startPoint y: 173, endPoint x: 214, endPoint y: 179, distance: 40.0
click at [214, 179] on span "Label: 01200002449 (PEPSI ZROSGR 24PK )" at bounding box center [170, 177] width 90 height 14
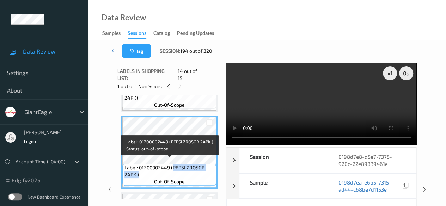
copy span "PEPSI ZROSGR 24PK )"
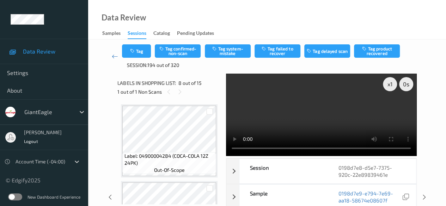
scroll to position [913, 0]
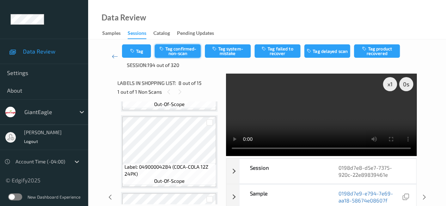
click at [189, 53] on button "Tag confirmed-non-scan" at bounding box center [178, 50] width 46 height 13
click at [211, 124] on div at bounding box center [209, 122] width 7 height 7
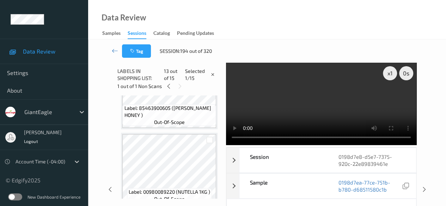
scroll to position [701, 0]
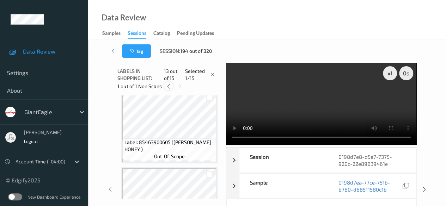
click at [168, 86] on icon at bounding box center [169, 86] width 6 height 6
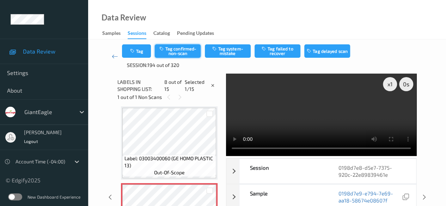
click at [179, 50] on button "Tag confirmed-non-scan" at bounding box center [178, 50] width 46 height 13
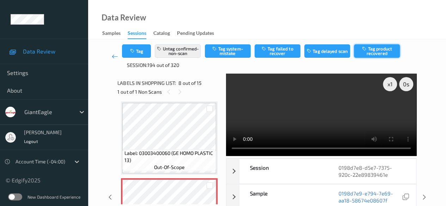
click at [378, 53] on button "Tag product recovered" at bounding box center [377, 50] width 46 height 13
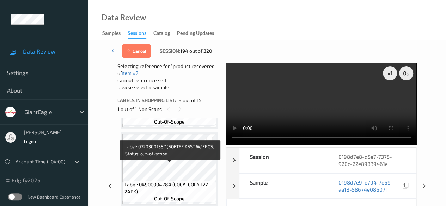
scroll to position [924, 0]
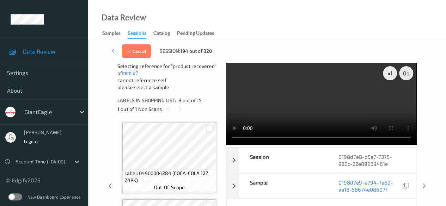
click at [211, 129] on div at bounding box center [209, 129] width 7 height 7
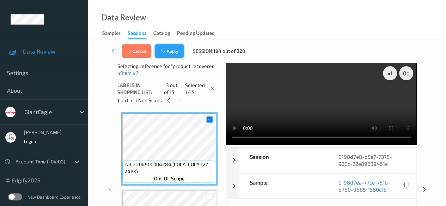
click at [169, 53] on button "Apply" at bounding box center [169, 50] width 29 height 13
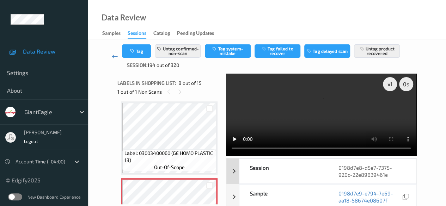
scroll to position [35, 0]
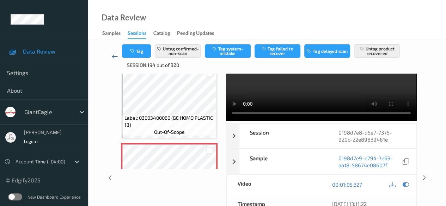
click at [113, 57] on icon at bounding box center [115, 56] width 6 height 7
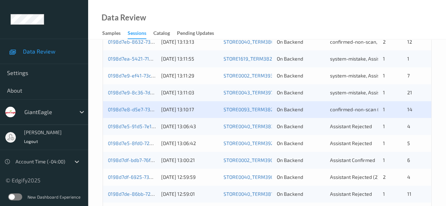
scroll to position [353, 0]
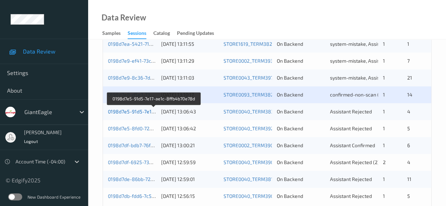
click at [123, 113] on link "0198d7e5-91d5-7e17-ae1c-8ffb4b70e78d" at bounding box center [154, 112] width 93 height 6
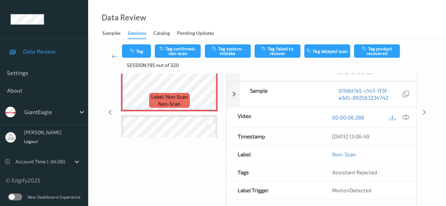
scroll to position [56, 0]
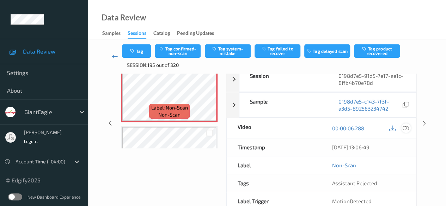
click at [407, 125] on icon at bounding box center [406, 128] width 6 height 6
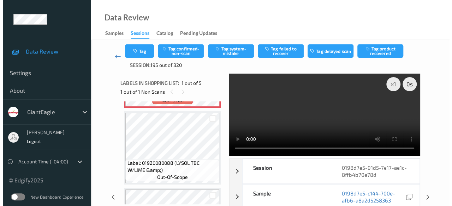
scroll to position [0, 0]
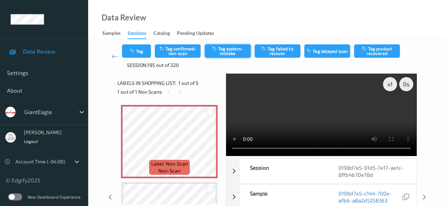
click at [232, 52] on button "Tag system-mistake" at bounding box center [228, 50] width 46 height 13
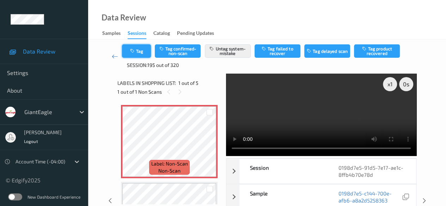
click at [139, 53] on button "Tag" at bounding box center [136, 50] width 29 height 13
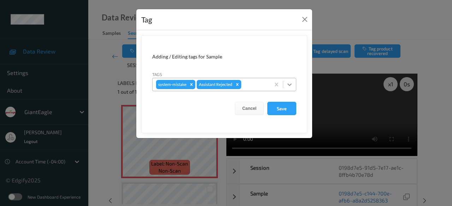
click at [288, 86] on icon at bounding box center [289, 84] width 7 height 7
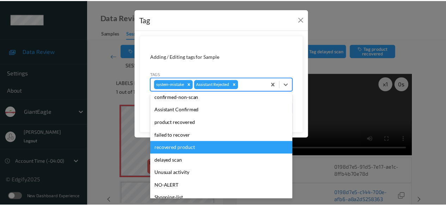
scroll to position [62, 0]
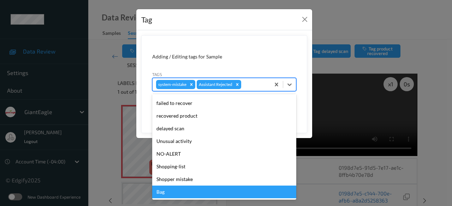
click at [160, 190] on div "Bag" at bounding box center [224, 192] width 144 height 13
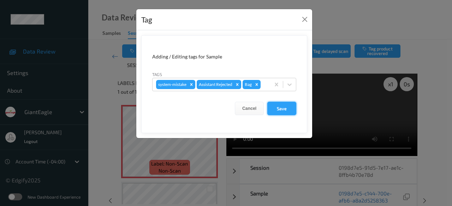
click at [276, 109] on button "Save" at bounding box center [281, 108] width 29 height 13
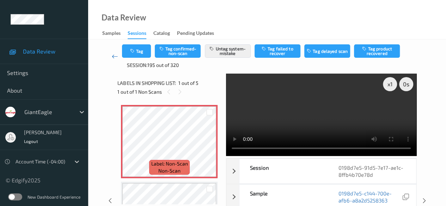
click at [113, 56] on icon at bounding box center [115, 56] width 6 height 7
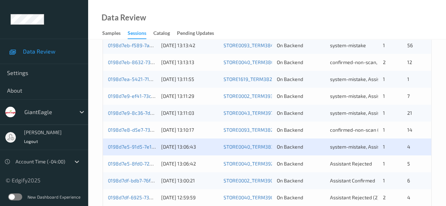
scroll to position [353, 0]
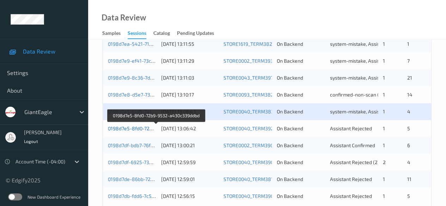
click at [125, 130] on link "0198d7e5-8fd0-72b9-9532-a430c339ddbd" at bounding box center [156, 129] width 97 height 6
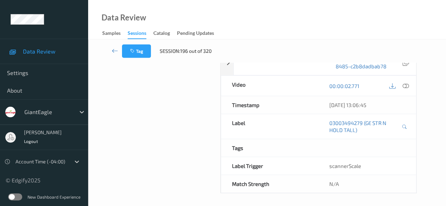
scroll to position [124, 0]
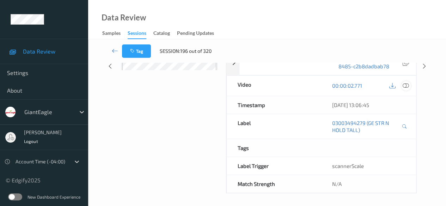
click at [406, 85] on icon at bounding box center [406, 86] width 6 height 6
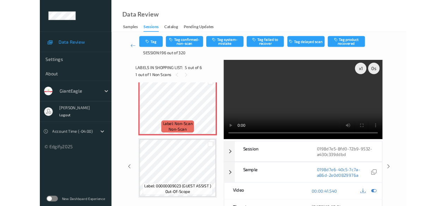
scroll to position [319, 0]
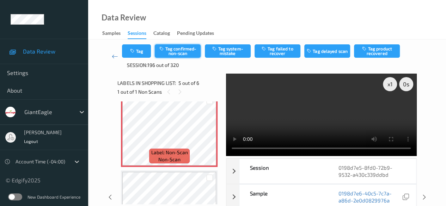
click at [179, 48] on button "Tag confirmed-non-scan" at bounding box center [178, 50] width 46 height 13
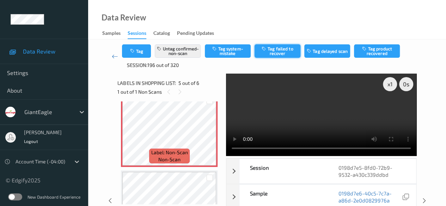
click at [286, 50] on button "Tag failed to recover" at bounding box center [278, 50] width 46 height 13
click at [112, 55] on icon at bounding box center [115, 56] width 6 height 7
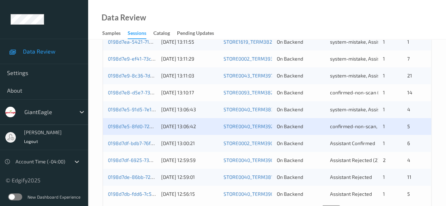
scroll to position [380, 0]
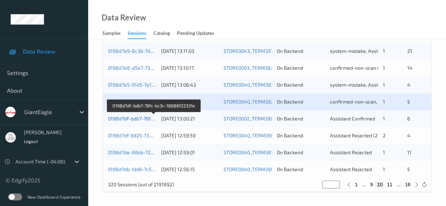
click at [142, 120] on link "0198d7df-bdb7-76fc-bc3c-18688f22331e" at bounding box center [154, 119] width 92 height 6
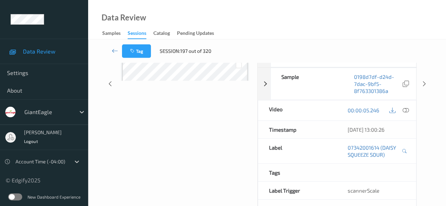
scroll to position [102, 0]
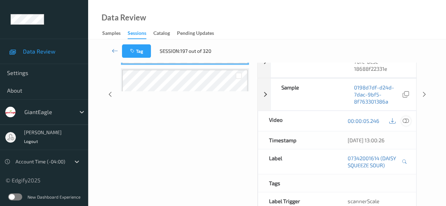
click at [409, 120] on icon at bounding box center [406, 121] width 6 height 6
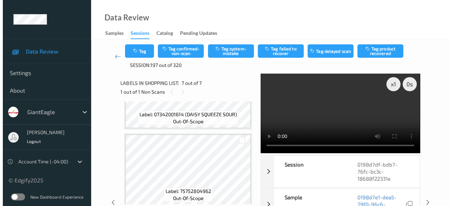
scroll to position [0, 0]
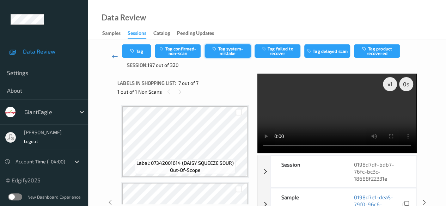
click at [234, 53] on button "Tag system-mistake" at bounding box center [228, 50] width 46 height 13
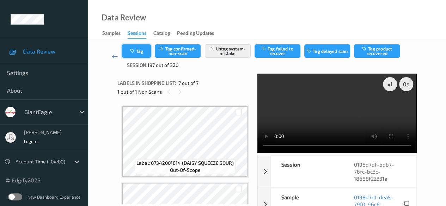
click at [145, 52] on button "Tag" at bounding box center [136, 50] width 29 height 13
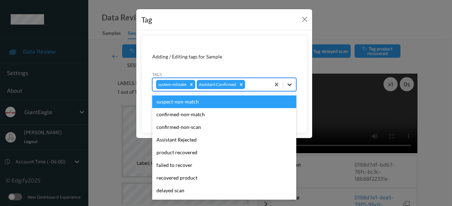
click at [290, 85] on icon at bounding box center [289, 85] width 4 height 2
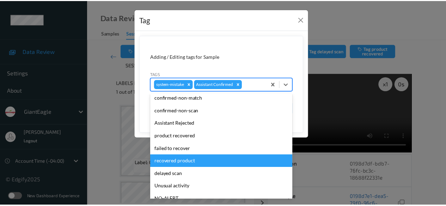
scroll to position [35, 0]
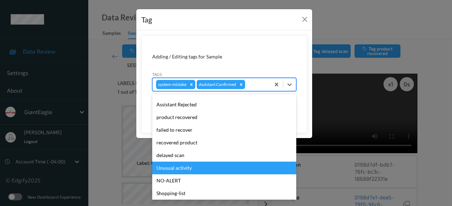
click at [204, 166] on div "Unusual activity" at bounding box center [224, 168] width 144 height 13
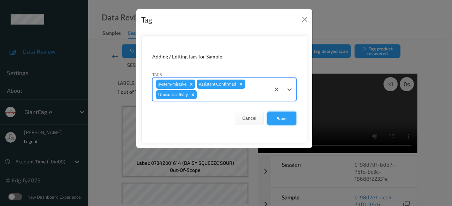
click at [283, 118] on button "Save" at bounding box center [281, 118] width 29 height 13
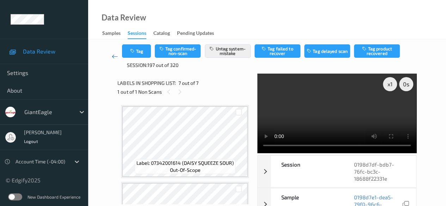
click at [113, 58] on icon at bounding box center [115, 56] width 6 height 7
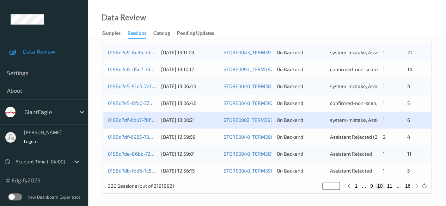
scroll to position [380, 0]
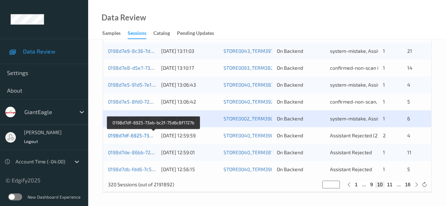
click at [138, 136] on link "0198d7df-6925-73ab-bc2f-75d6c8f1727b" at bounding box center [154, 136] width 92 height 6
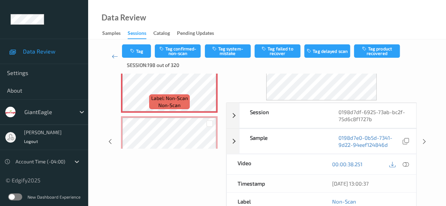
scroll to position [106, 0]
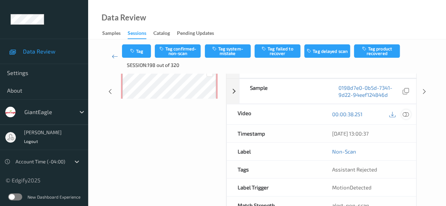
click at [405, 113] on icon at bounding box center [406, 114] width 6 height 6
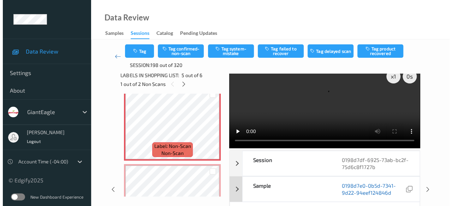
scroll to position [0, 0]
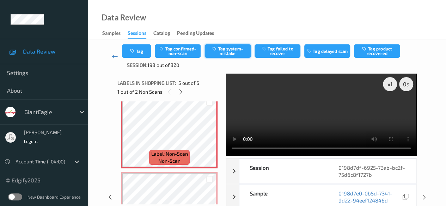
click at [224, 50] on button "Tag system-mistake" at bounding box center [228, 50] width 46 height 13
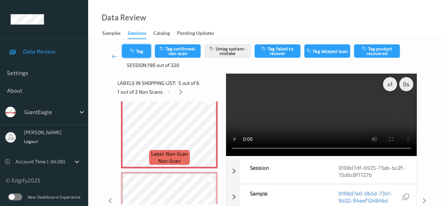
click at [135, 50] on icon "button" at bounding box center [133, 51] width 6 height 5
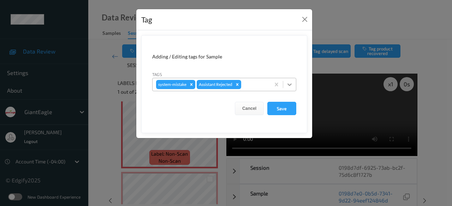
click at [289, 84] on icon at bounding box center [289, 85] width 4 height 2
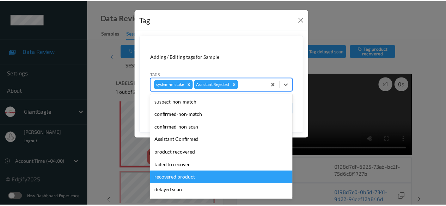
scroll to position [62, 0]
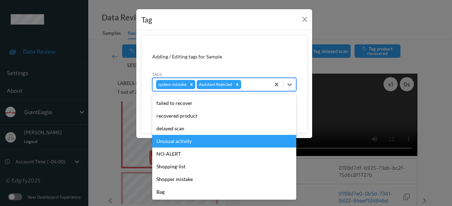
click at [187, 138] on div "Unusual activity" at bounding box center [224, 141] width 144 height 13
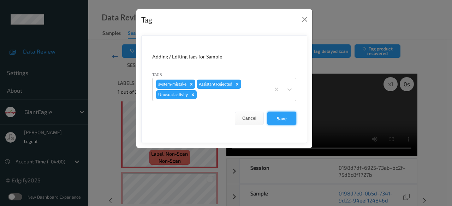
click at [283, 115] on button "Save" at bounding box center [281, 118] width 29 height 13
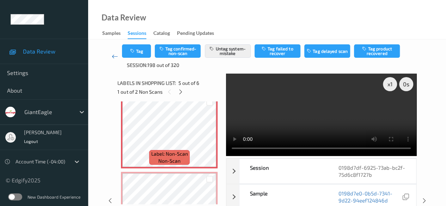
click at [113, 57] on icon at bounding box center [115, 56] width 6 height 7
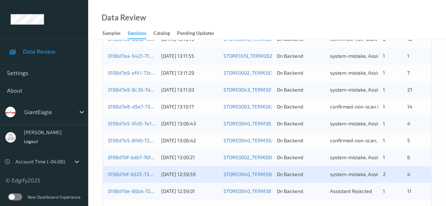
scroll to position [380, 0]
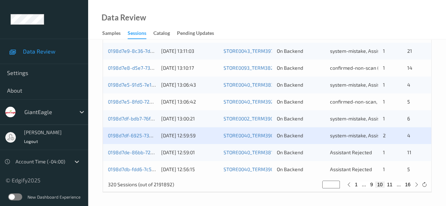
click at [138, 155] on div "0198d7de-86bb-72e0-ad69-56a8306fe5c2" at bounding box center [132, 152] width 48 height 7
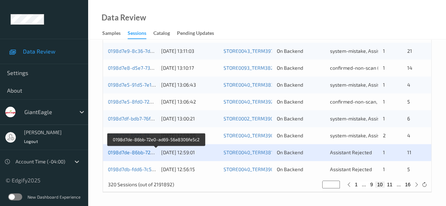
click at [137, 152] on link "0198d7de-86bb-72e0-ad69-56a8306fe5c2" at bounding box center [156, 153] width 97 height 6
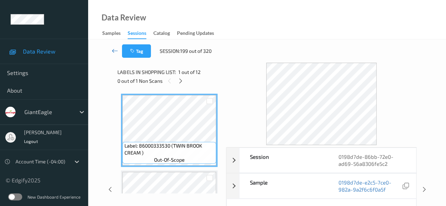
click at [116, 50] on icon at bounding box center [115, 50] width 6 height 7
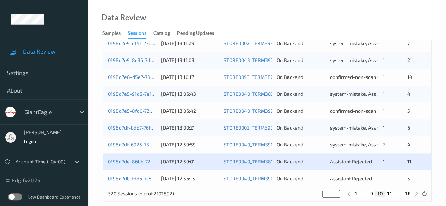
scroll to position [380, 0]
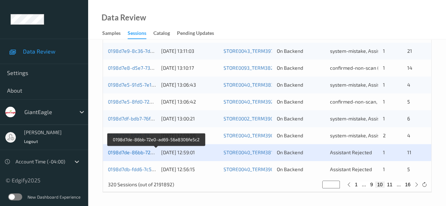
click at [145, 154] on link "0198d7de-86bb-72e0-ad69-56a8306fe5c2" at bounding box center [156, 153] width 97 height 6
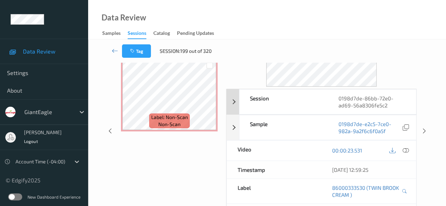
scroll to position [106, 0]
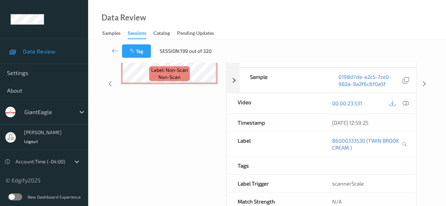
click at [407, 106] on icon at bounding box center [406, 103] width 6 height 6
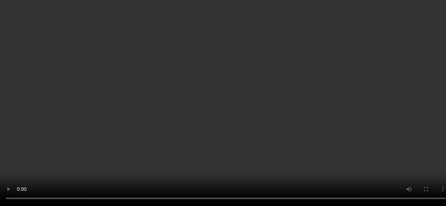
scroll to position [745, 0]
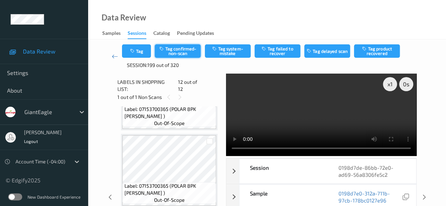
click at [186, 54] on button "Tag confirmed-non-scan" at bounding box center [178, 50] width 46 height 13
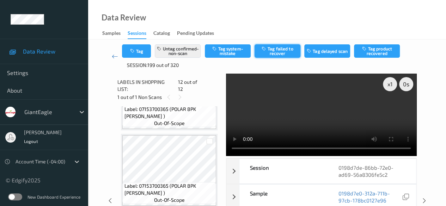
click at [286, 53] on button "Tag failed to recover" at bounding box center [278, 50] width 46 height 13
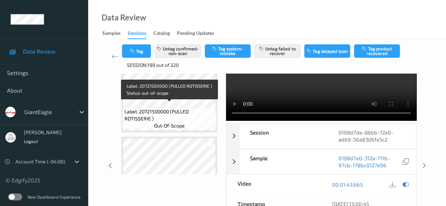
scroll to position [329, 0]
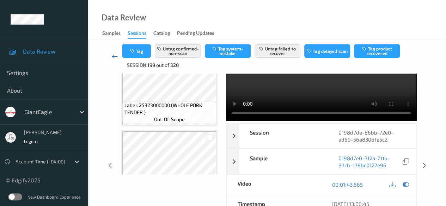
click at [113, 56] on icon at bounding box center [115, 56] width 6 height 7
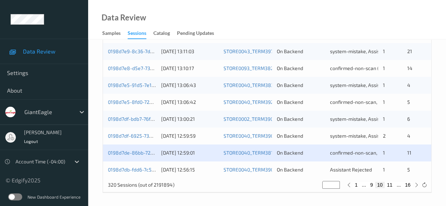
scroll to position [380, 0]
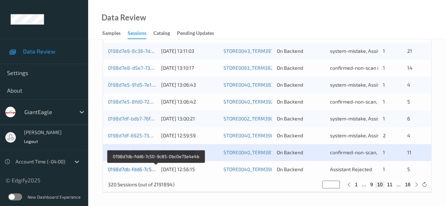
click at [144, 170] on link "0198d7db-fdd6-7c50-9c85-0bc0e73e4e4b" at bounding box center [156, 170] width 96 height 6
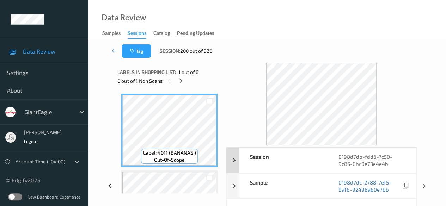
scroll to position [116, 0]
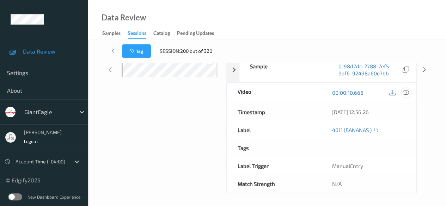
click at [407, 91] on icon at bounding box center [406, 93] width 6 height 6
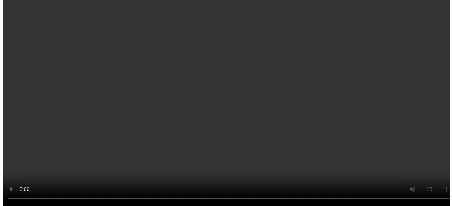
scroll to position [212, 0]
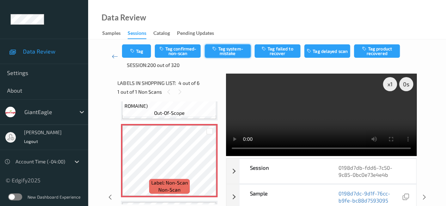
click at [226, 51] on button "Tag system-mistake" at bounding box center [228, 50] width 46 height 13
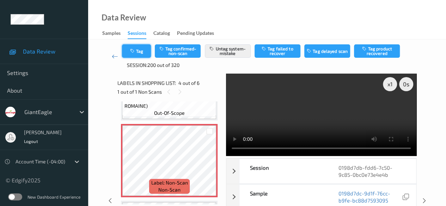
click at [137, 53] on button "Tag" at bounding box center [136, 50] width 29 height 13
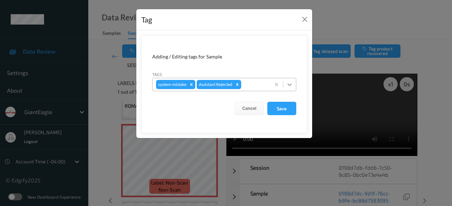
click at [287, 84] on icon at bounding box center [289, 84] width 7 height 7
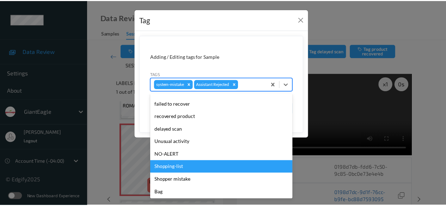
scroll to position [62, 0]
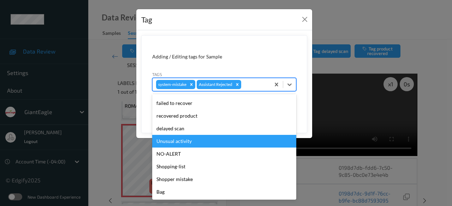
click at [173, 140] on div "Unusual activity" at bounding box center [224, 141] width 144 height 13
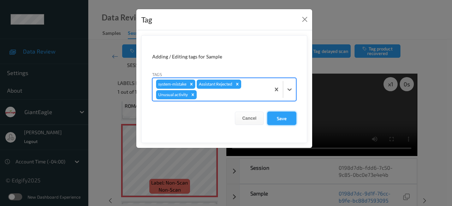
click at [277, 116] on button "Save" at bounding box center [281, 118] width 29 height 13
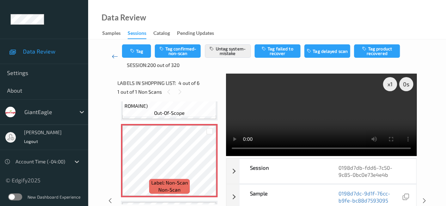
click at [116, 59] on icon at bounding box center [115, 56] width 6 height 7
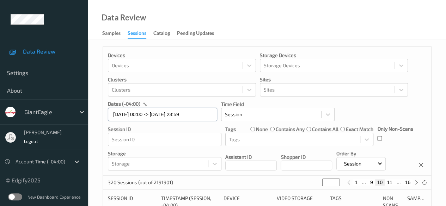
click at [205, 116] on input "[DATE] 00:00 -> [DATE] 23:59" at bounding box center [162, 114] width 109 height 13
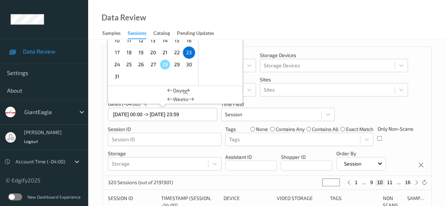
click at [120, 64] on span "24" at bounding box center [117, 65] width 10 height 10
type input "[DATE] 00:00"
type input "*"
click at [120, 64] on span "24" at bounding box center [117, 65] width 10 height 10
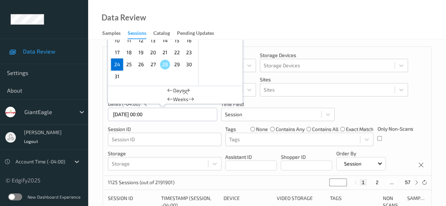
type input "[DATE] 00:00 -> [DATE] 23:59"
click at [377, 182] on button "2" at bounding box center [377, 183] width 7 height 6
type input "*"
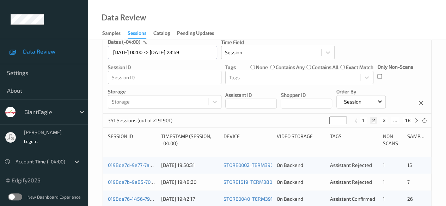
scroll to position [97, 0]
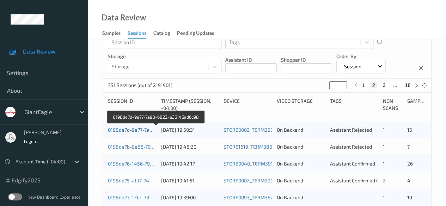
click at [131, 131] on link "0198de7d-9e77-7a98-b822-e36146ad6c98" at bounding box center [156, 130] width 97 height 6
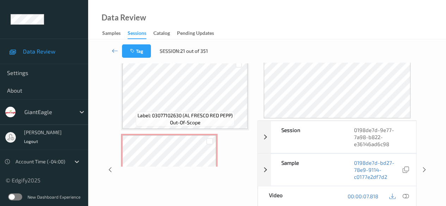
scroll to position [388, 0]
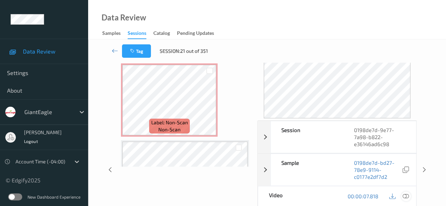
click at [405, 196] on icon at bounding box center [406, 196] width 6 height 6
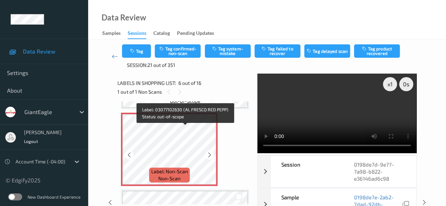
scroll to position [390, 0]
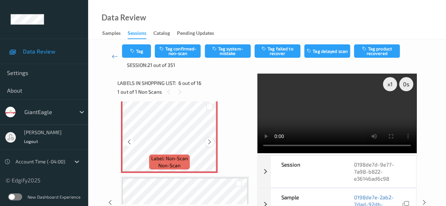
click at [210, 143] on icon at bounding box center [210, 142] width 6 height 6
click at [179, 50] on button "Tag confirmed-non-scan" at bounding box center [178, 50] width 46 height 13
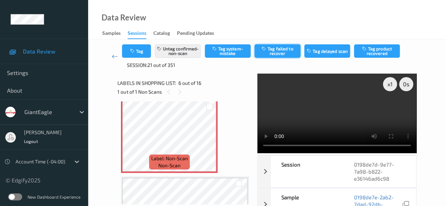
click at [275, 50] on button "Tag failed to recover" at bounding box center [278, 50] width 46 height 13
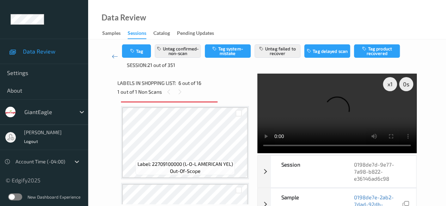
scroll to position [355, 0]
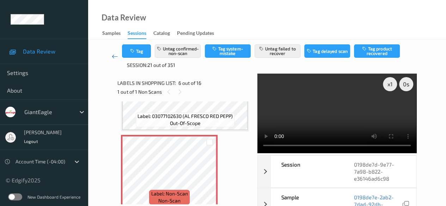
click at [111, 55] on link at bounding box center [115, 56] width 14 height 24
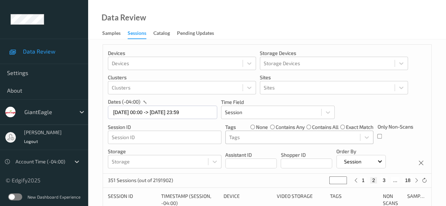
scroll to position [141, 0]
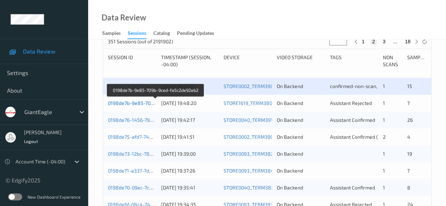
click at [138, 104] on link "0198de7b-9e85-709b-9ced-fa5c2de92eb2" at bounding box center [156, 103] width 96 height 6
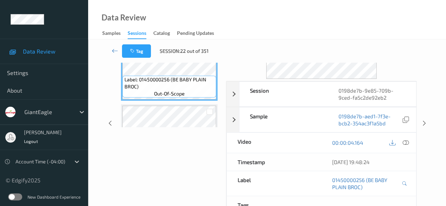
scroll to position [18, 0]
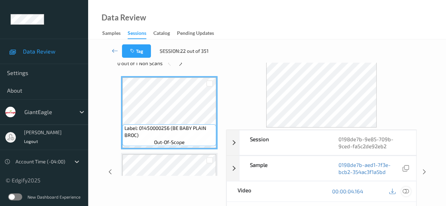
click at [407, 190] on icon at bounding box center [406, 191] width 6 height 6
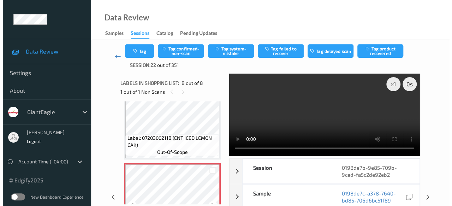
scroll to position [516, 0]
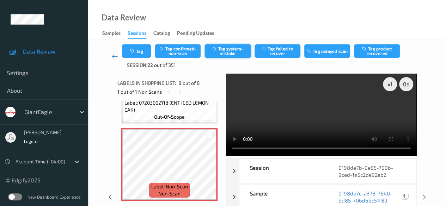
click at [228, 53] on button "Tag system-mistake" at bounding box center [228, 50] width 46 height 13
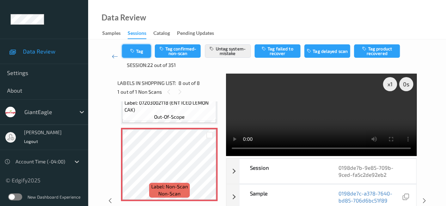
click at [143, 55] on button "Tag" at bounding box center [136, 50] width 29 height 13
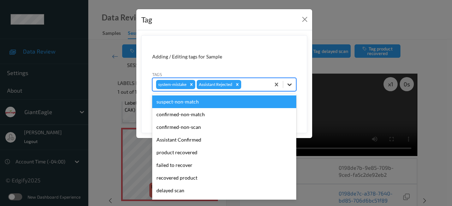
click at [292, 84] on icon at bounding box center [289, 84] width 7 height 7
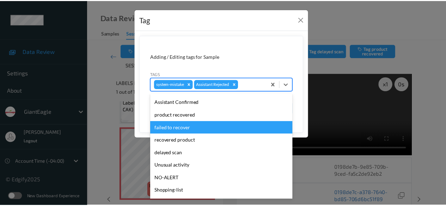
scroll to position [62, 0]
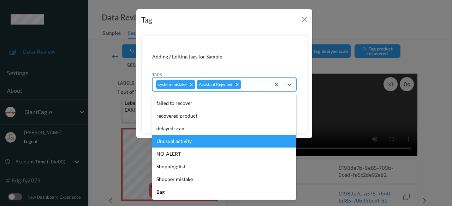
click at [193, 141] on div "Unusual activity" at bounding box center [224, 141] width 144 height 13
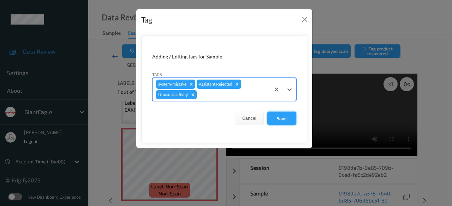
click at [283, 120] on button "Save" at bounding box center [281, 118] width 29 height 13
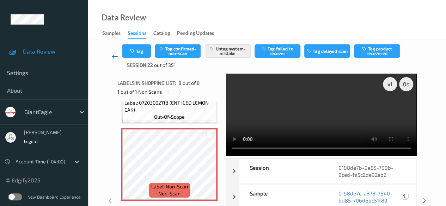
click at [116, 57] on icon at bounding box center [115, 56] width 6 height 7
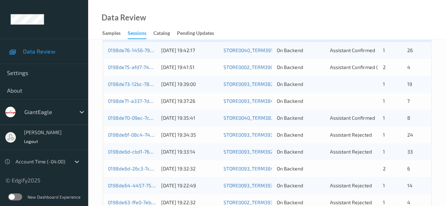
scroll to position [176, 0]
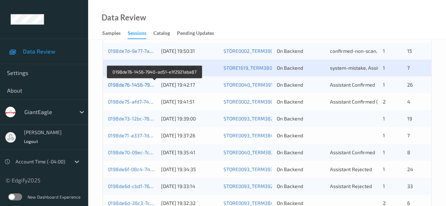
click at [140, 86] on link "0198de76-1456-7940-ad51-e1f2921aba87" at bounding box center [155, 85] width 94 height 6
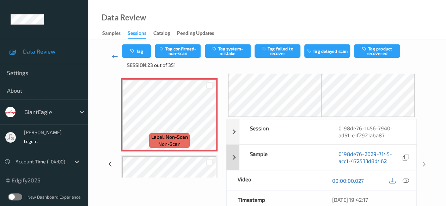
scroll to position [71, 0]
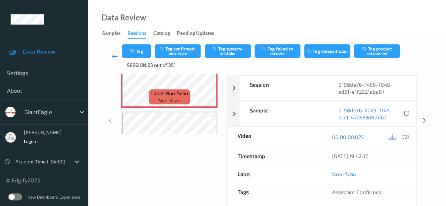
click at [407, 138] on icon at bounding box center [406, 137] width 6 height 6
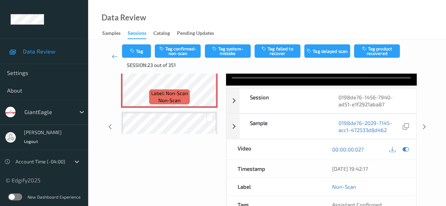
scroll to position [0, 0]
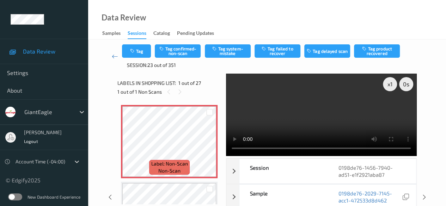
click at [392, 110] on video at bounding box center [321, 115] width 191 height 83
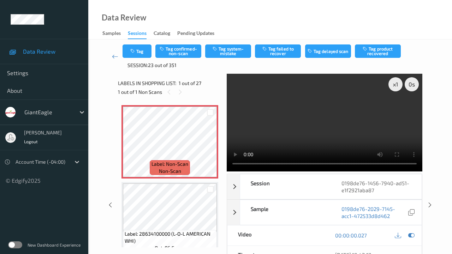
click at [227, 172] on video at bounding box center [325, 123] width 196 height 98
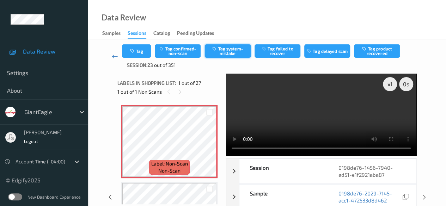
click at [229, 53] on button "Tag system-mistake" at bounding box center [228, 50] width 46 height 13
click at [114, 55] on icon at bounding box center [115, 56] width 6 height 7
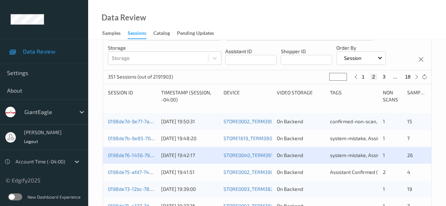
scroll to position [176, 0]
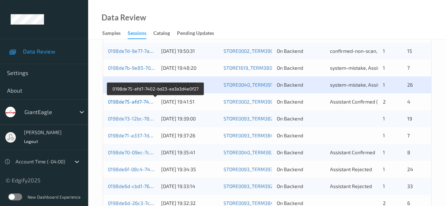
click at [143, 101] on link "0198de75-afd7-7402-bd23-ea3a3d4e0f27" at bounding box center [155, 102] width 95 height 6
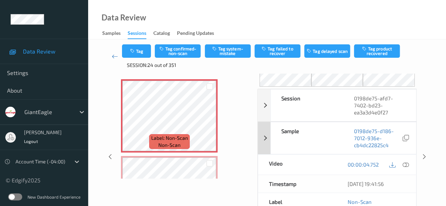
scroll to position [71, 0]
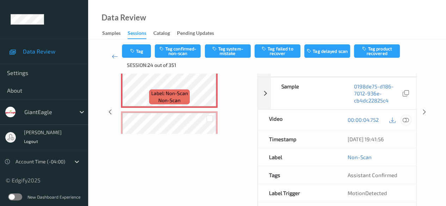
click at [407, 121] on icon at bounding box center [406, 120] width 6 height 6
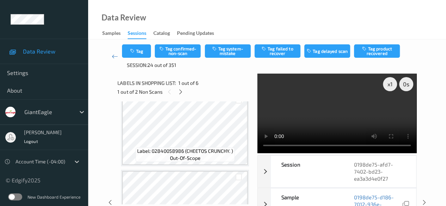
scroll to position [176, 0]
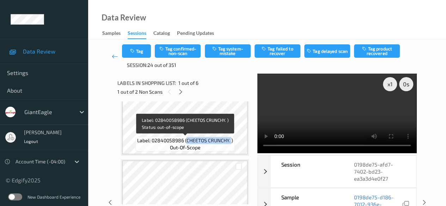
drag, startPoint x: 186, startPoint y: 140, endPoint x: 232, endPoint y: 141, distance: 45.2
click at [232, 141] on span "Label: 02840058986 (CHEETOS CRUNCHY. )" at bounding box center [185, 140] width 96 height 7
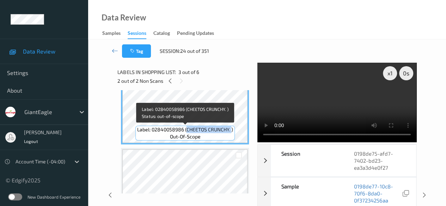
copy span "CHEETOS CRUNCHY."
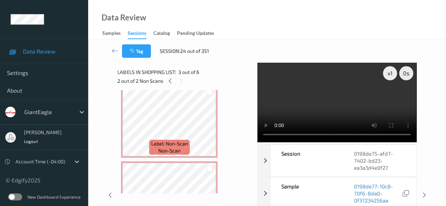
scroll to position [0, 0]
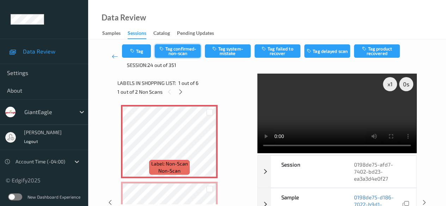
click at [181, 53] on button "Tag confirmed-non-scan" at bounding box center [178, 50] width 46 height 13
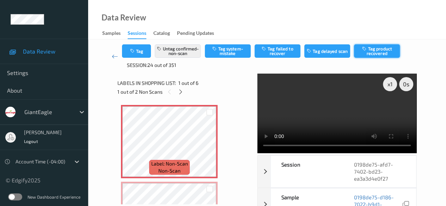
click at [373, 51] on button "Tag product recovered" at bounding box center [377, 50] width 46 height 13
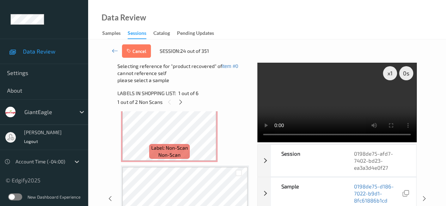
scroll to position [141, 0]
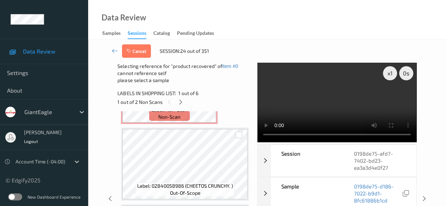
click at [241, 136] on div at bounding box center [239, 135] width 7 height 7
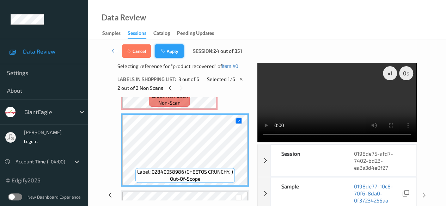
click at [172, 52] on button "Apply" at bounding box center [169, 50] width 29 height 13
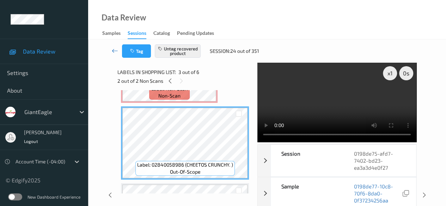
click at [114, 51] on icon at bounding box center [115, 50] width 6 height 7
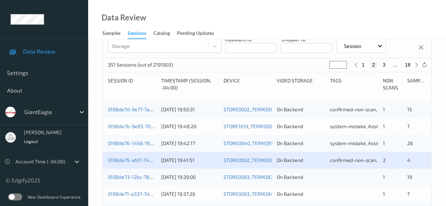
scroll to position [176, 0]
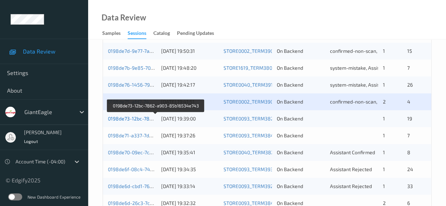
click at [130, 118] on link "0198de73-12bc-7862-a903-85b16534e743" at bounding box center [156, 119] width 97 height 6
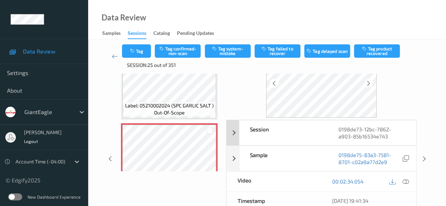
scroll to position [53, 0]
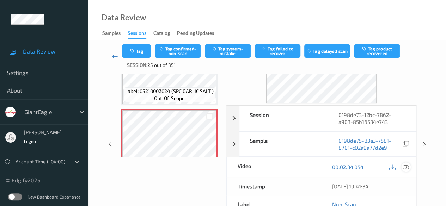
click at [408, 167] on icon at bounding box center [406, 167] width 6 height 6
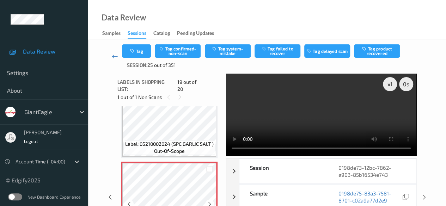
scroll to position [1368, 0]
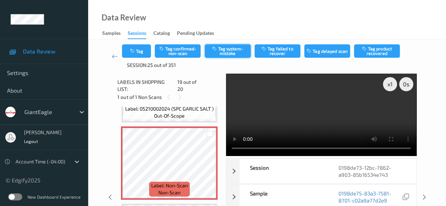
click at [233, 49] on button "Tag system-mistake" at bounding box center [228, 50] width 46 height 13
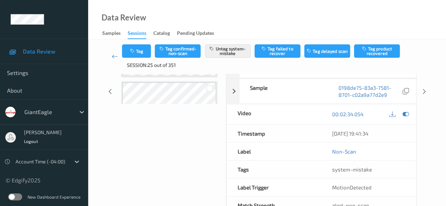
scroll to position [127, 0]
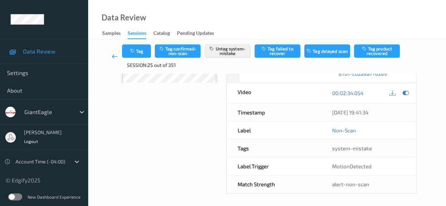
click at [114, 58] on icon at bounding box center [115, 56] width 6 height 7
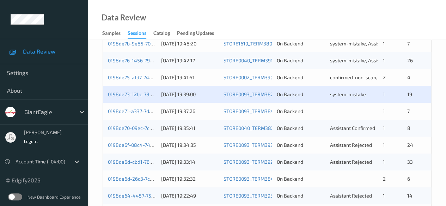
scroll to position [212, 0]
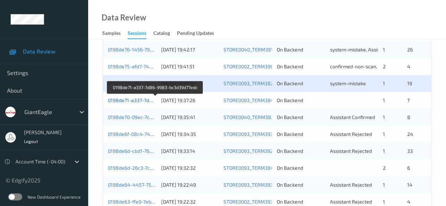
click at [129, 101] on link "0198de71-a337-7d86-9983-bc3d39d77edc" at bounding box center [156, 100] width 96 height 6
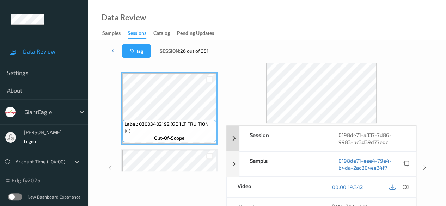
scroll to position [35, 0]
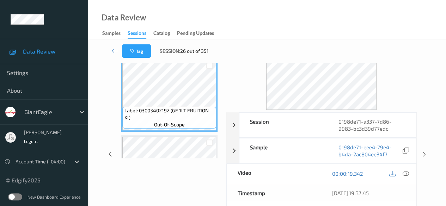
click at [407, 173] on icon at bounding box center [406, 174] width 6 height 6
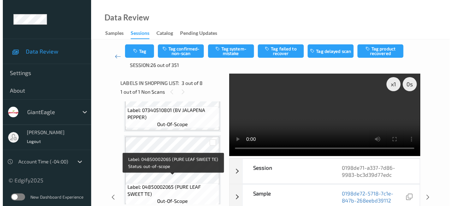
scroll to position [516, 0]
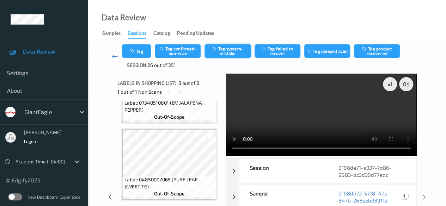
click at [240, 52] on button "Tag system-mistake" at bounding box center [228, 50] width 46 height 13
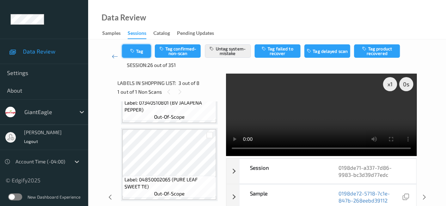
click at [139, 53] on button "Tag" at bounding box center [136, 50] width 29 height 13
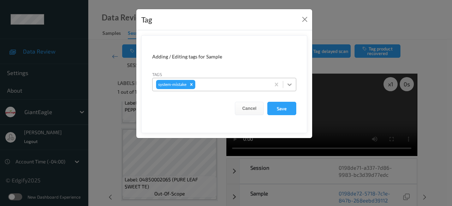
click at [289, 85] on icon at bounding box center [289, 84] width 7 height 7
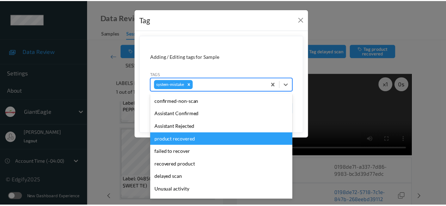
scroll to position [35, 0]
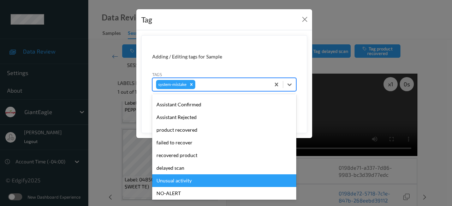
click at [206, 182] on div "Unusual activity" at bounding box center [224, 181] width 144 height 13
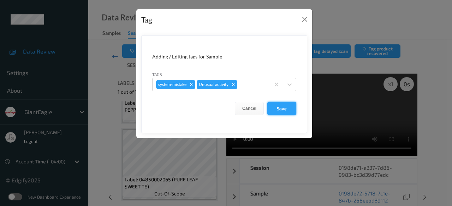
click at [277, 111] on button "Save" at bounding box center [281, 108] width 29 height 13
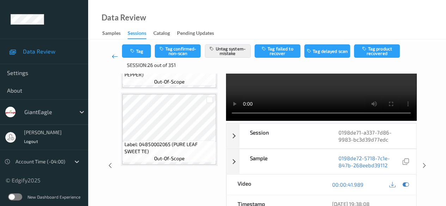
click at [111, 59] on link at bounding box center [115, 56] width 14 height 24
